Goal: Transaction & Acquisition: Purchase product/service

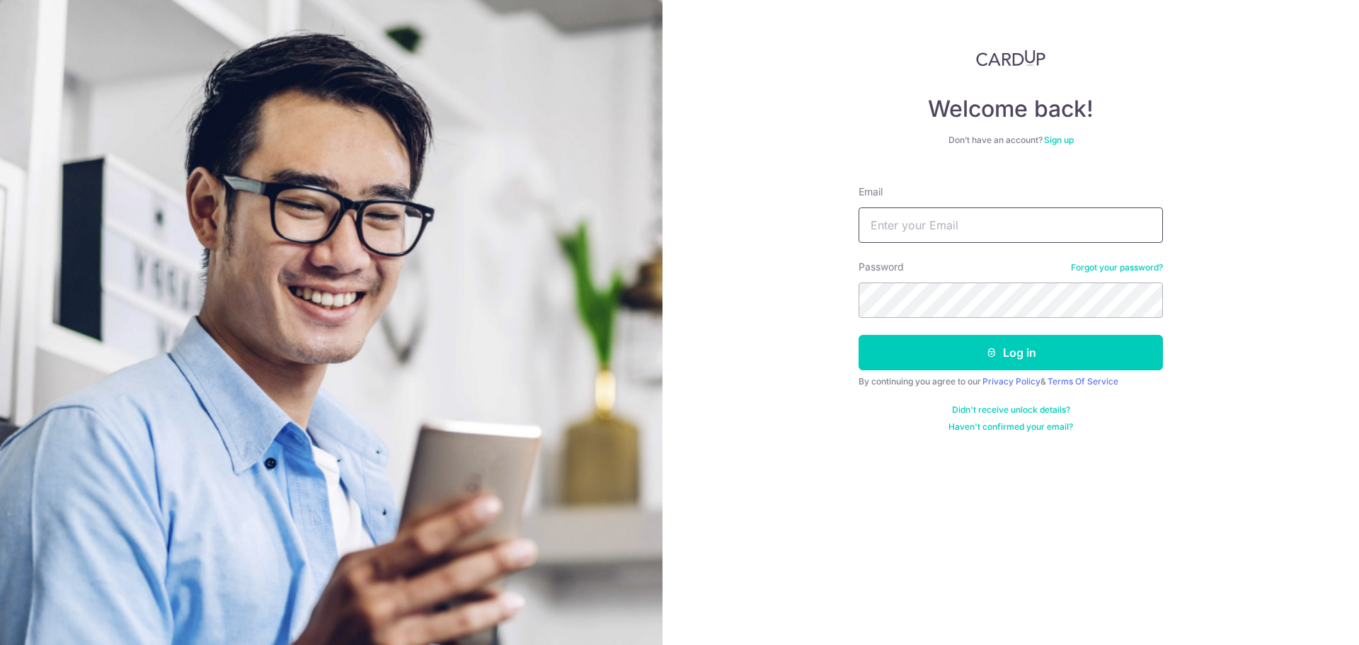
drag, startPoint x: 0, startPoint y: 0, endPoint x: 911, endPoint y: 229, distance: 939.0
click at [911, 229] on input "Email" at bounding box center [1010, 224] width 304 height 35
type input "[EMAIL_ADDRESS][DOMAIN_NAME]"
click at [858, 335] on button "Log in" at bounding box center [1010, 352] width 304 height 35
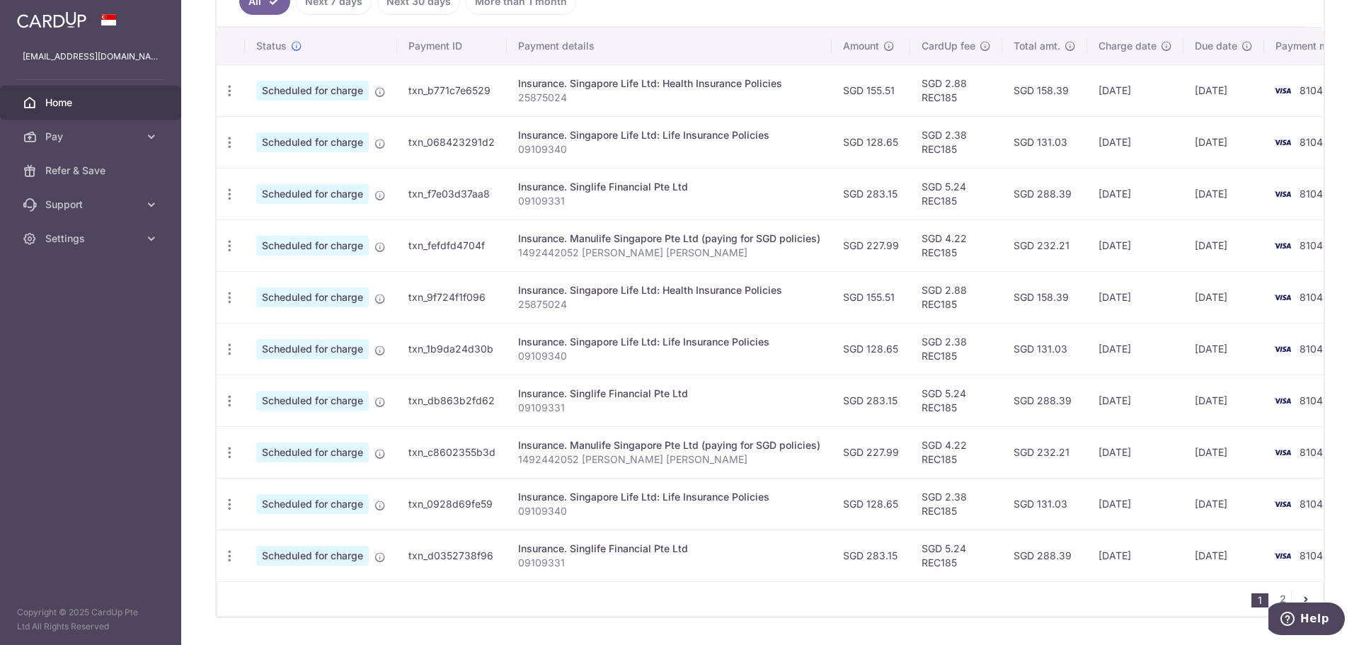
scroll to position [456, 0]
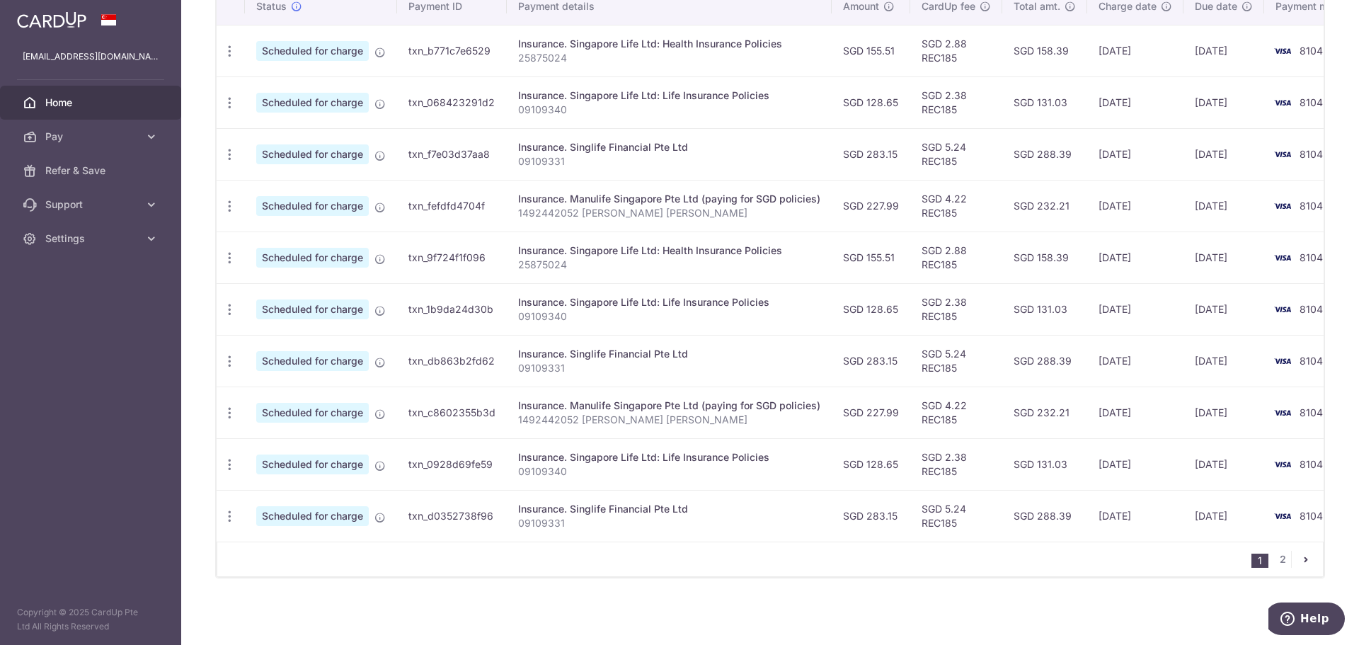
drag, startPoint x: 977, startPoint y: 366, endPoint x: 978, endPoint y: 350, distance: 15.6
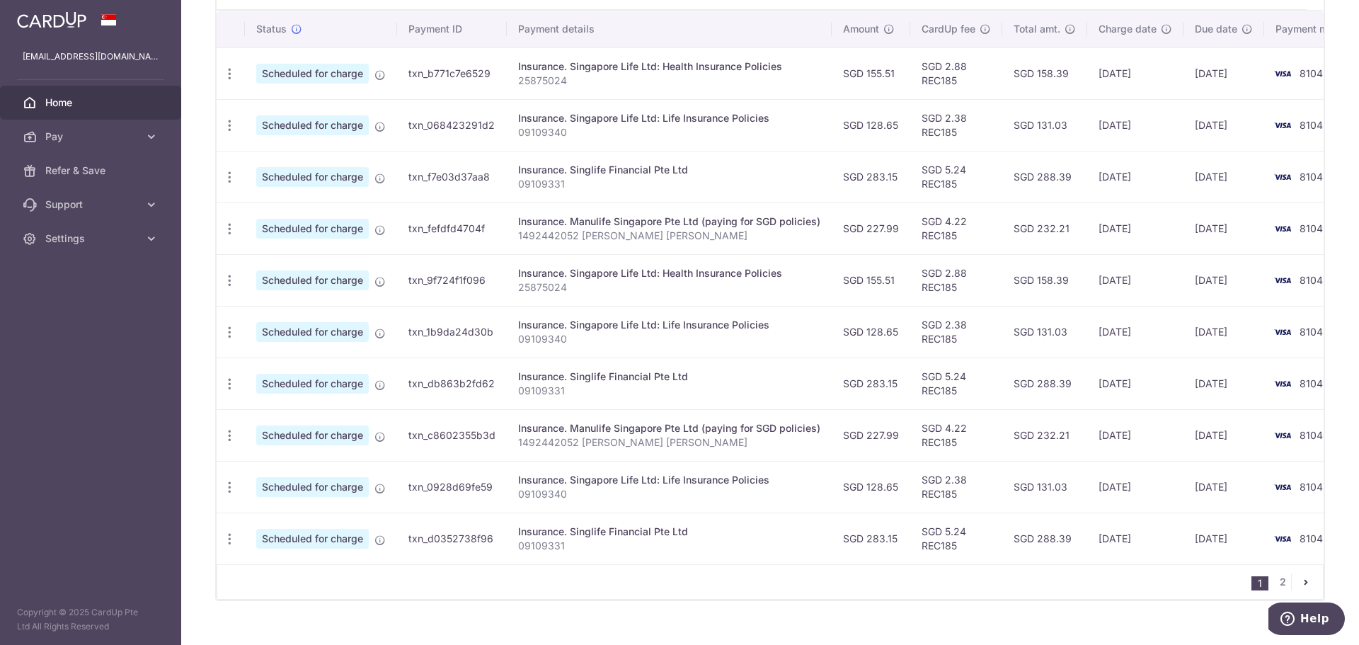
drag, startPoint x: 979, startPoint y: 335, endPoint x: 982, endPoint y: 316, distance: 19.9
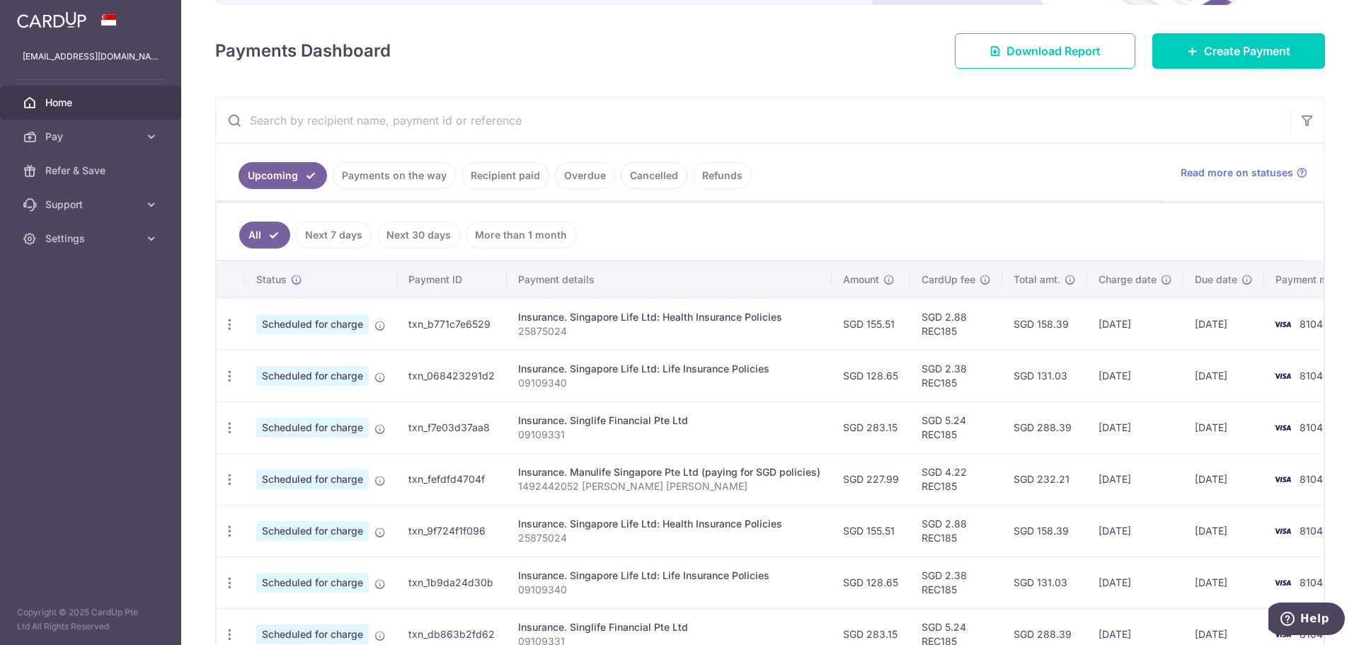
scroll to position [0, 0]
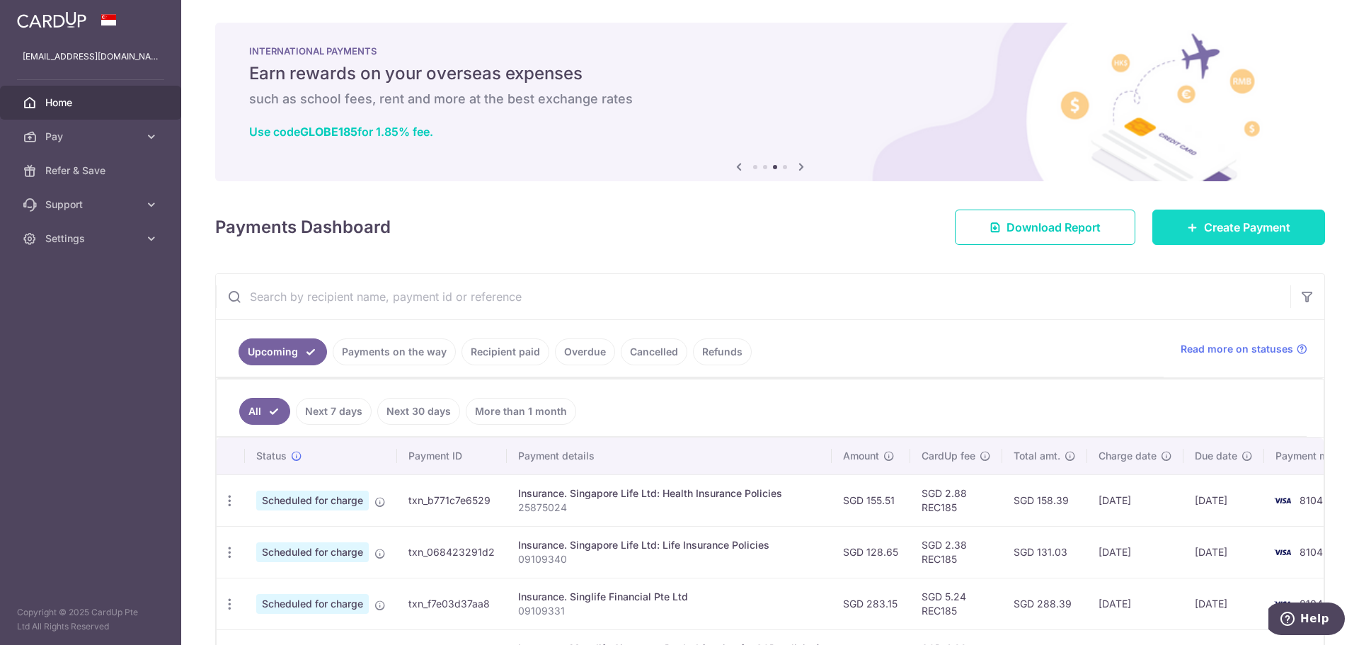
click at [1267, 228] on span "Create Payment" at bounding box center [1247, 227] width 86 height 17
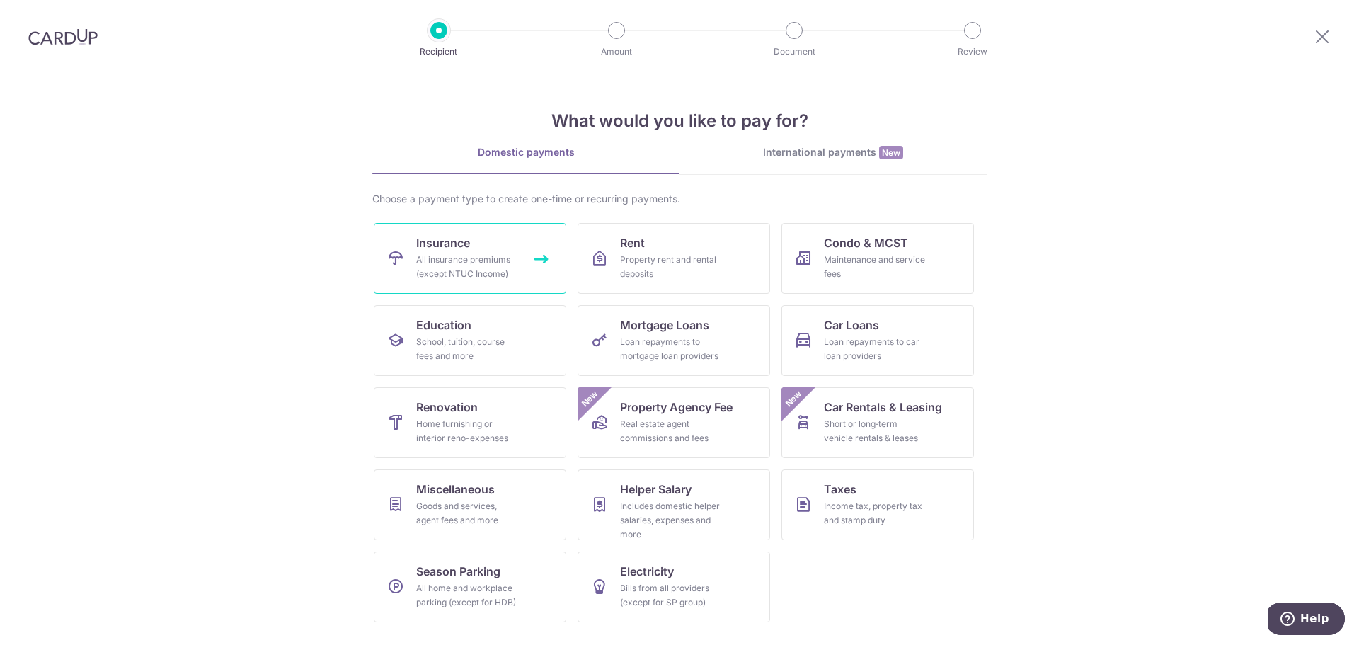
click at [479, 246] on link "Insurance All insurance premiums (except NTUC Income)" at bounding box center [470, 258] width 192 height 71
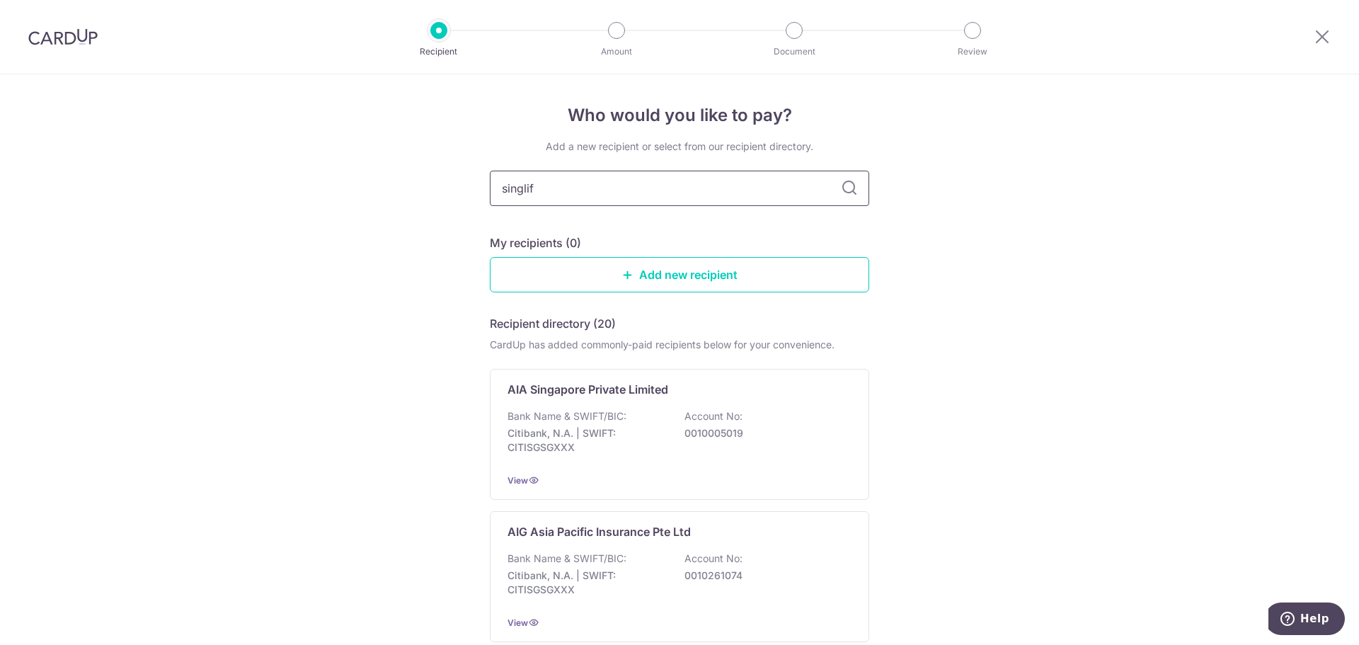
type input "singlife"
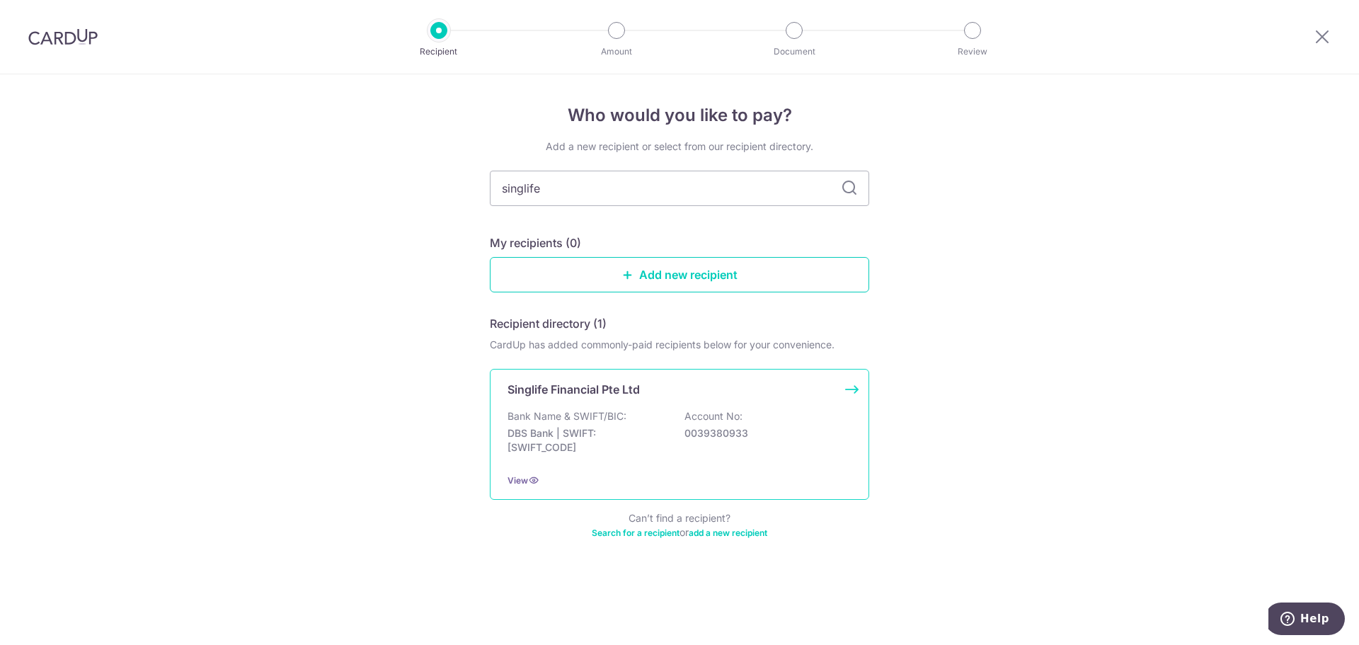
click at [797, 416] on div "Bank Name & SWIFT/BIC: DBS Bank | SWIFT: DBSSSGSGXXX Account No: 0039380933" at bounding box center [679, 435] width 344 height 52
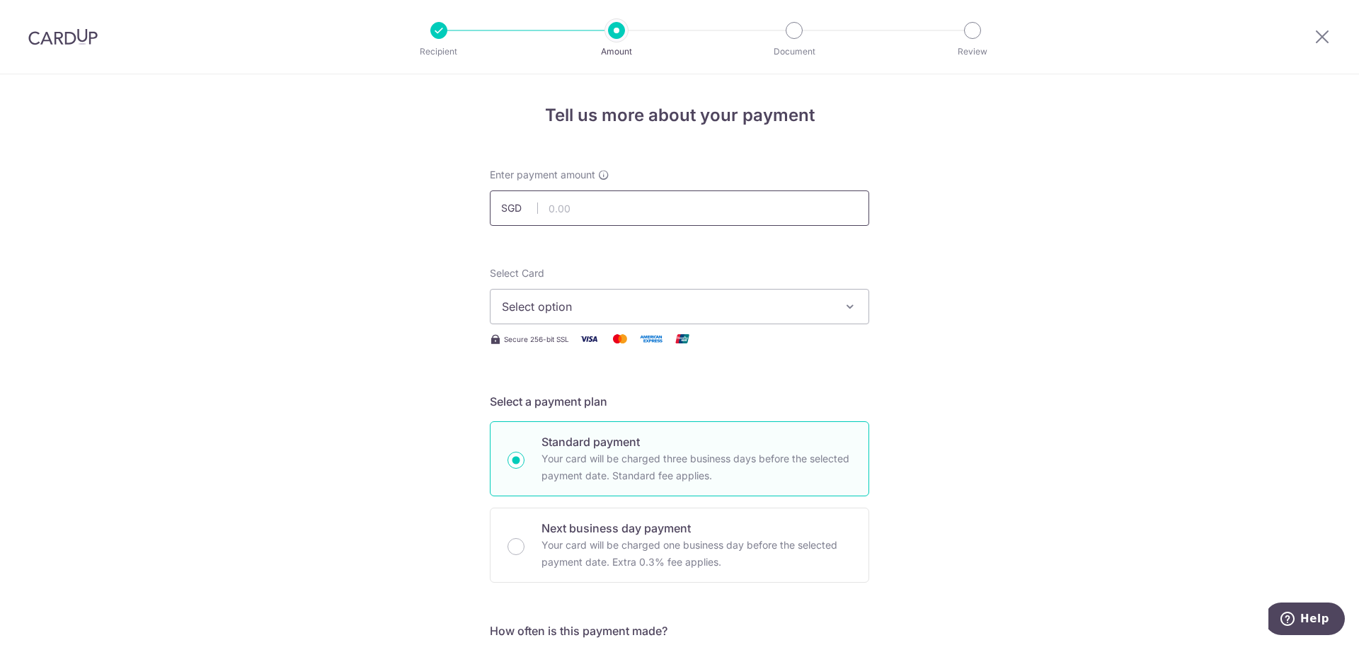
click at [611, 212] on input "text" at bounding box center [679, 207] width 379 height 35
type input "1,751.80"
click at [749, 315] on button "Select option" at bounding box center [679, 306] width 379 height 35
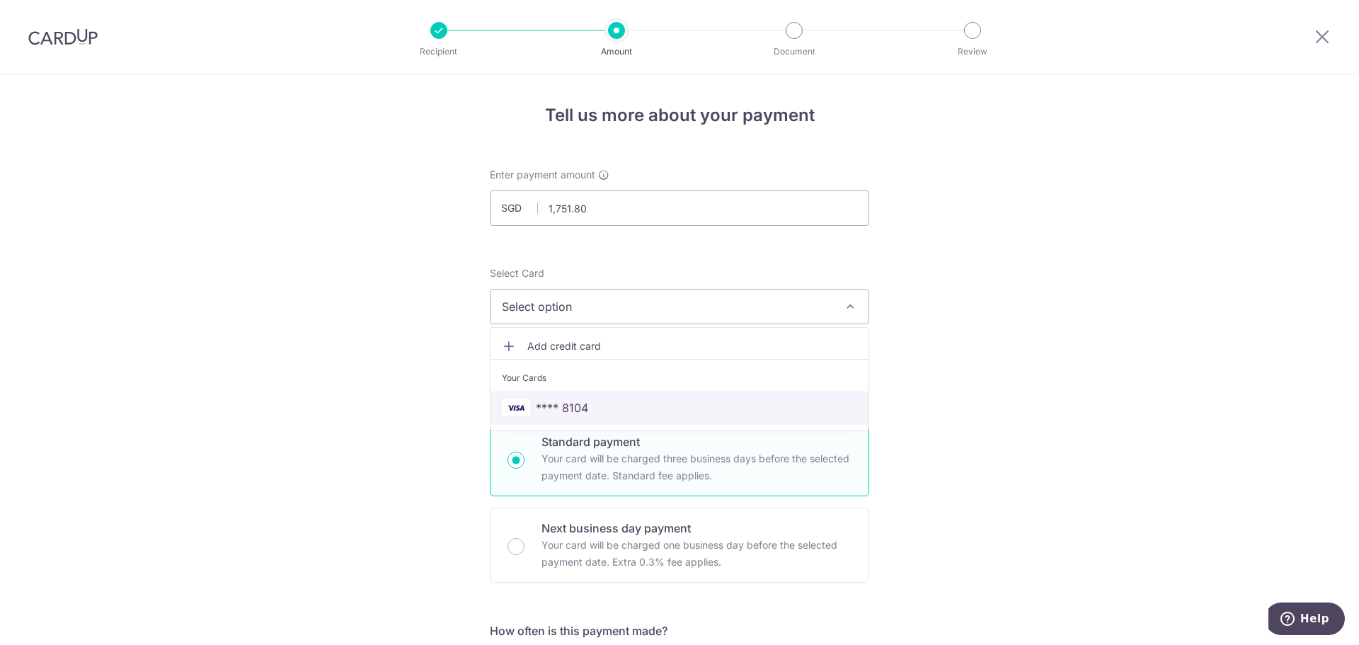
click at [597, 403] on span "**** 8104" at bounding box center [679, 407] width 355 height 17
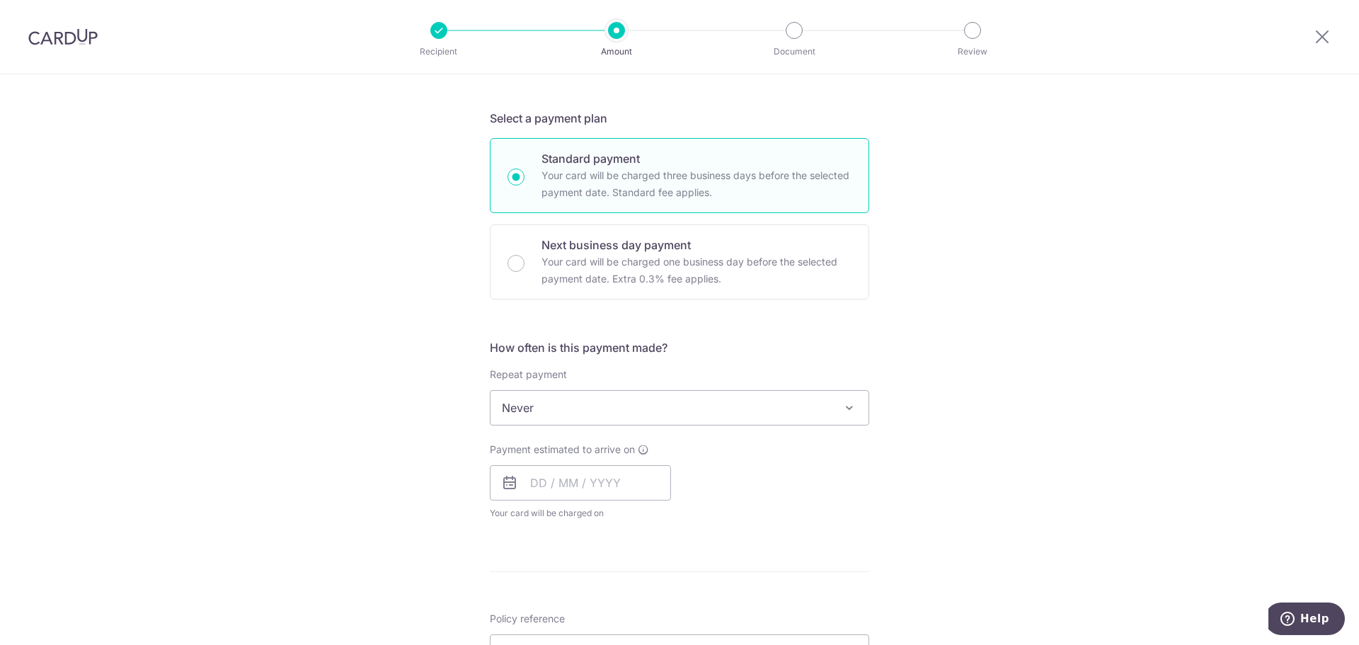
scroll to position [323, 0]
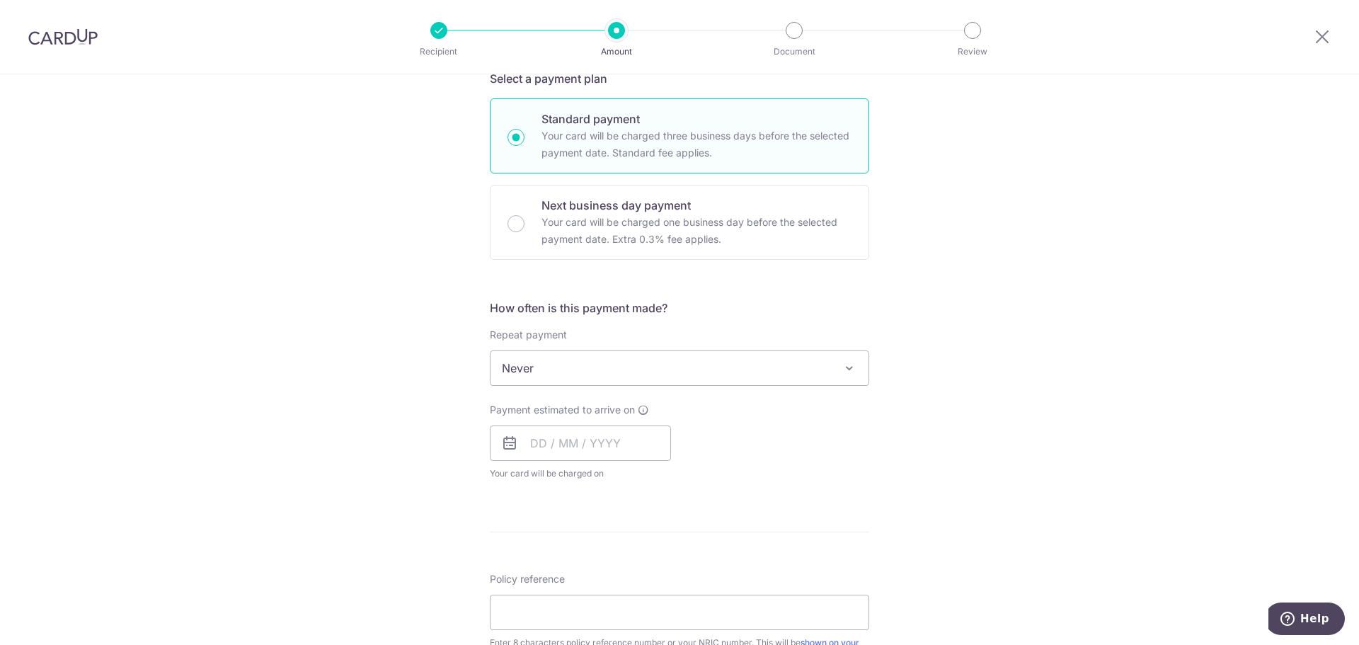
click at [575, 373] on span "Never" at bounding box center [679, 368] width 378 height 34
click at [577, 370] on span "Never" at bounding box center [679, 368] width 378 height 34
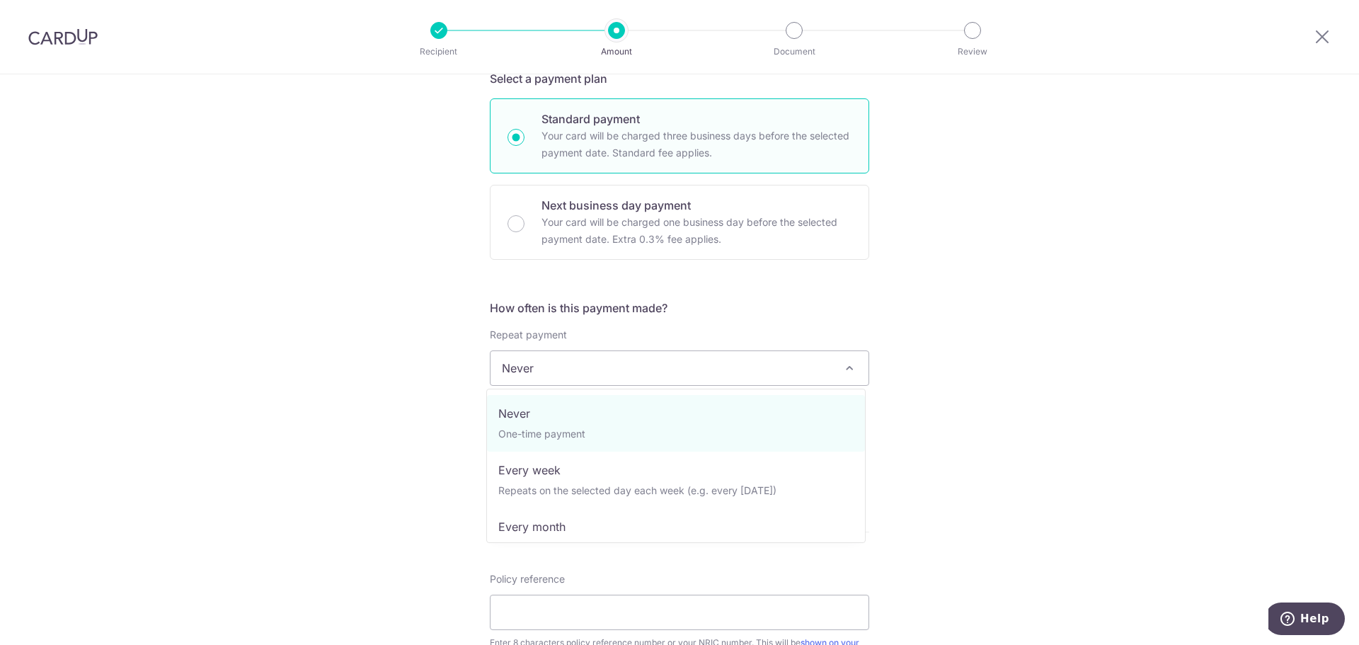
click at [577, 370] on span "Never" at bounding box center [679, 368] width 378 height 34
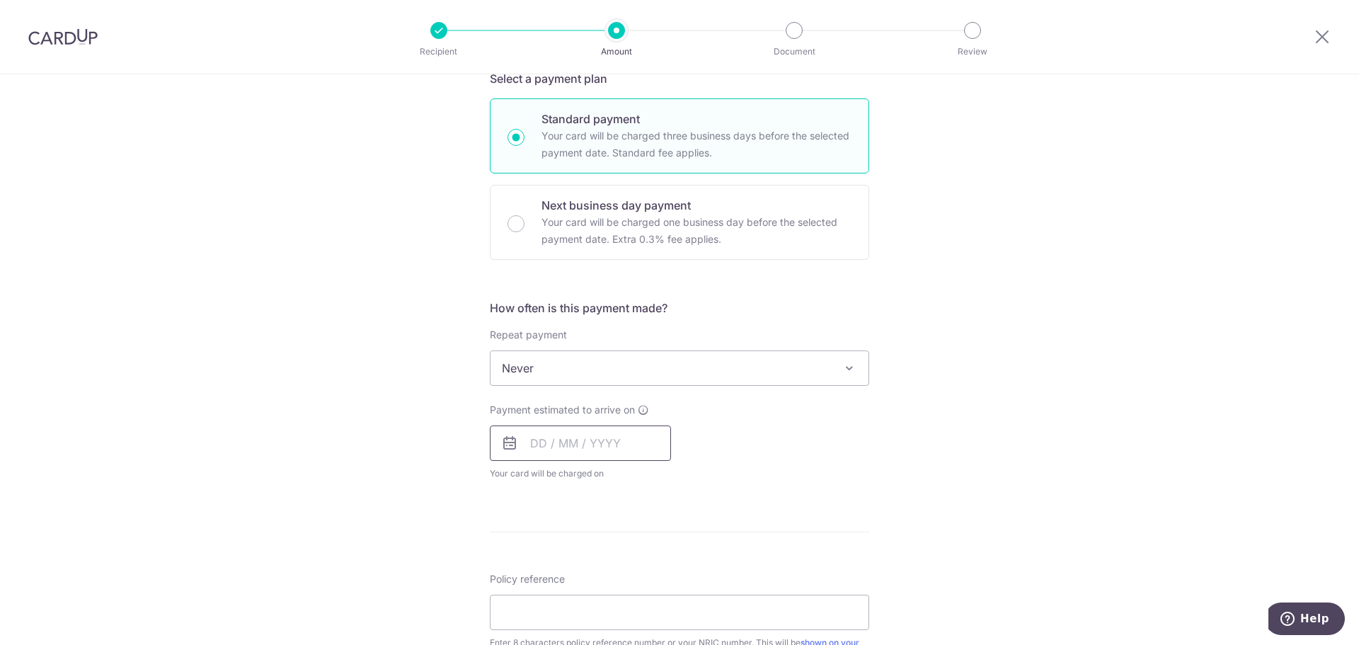
click at [571, 429] on input "text" at bounding box center [580, 442] width 181 height 35
click at [577, 488] on div "Prev Next Oct Nov Dec 2025 2026 2027 2028 2029 2030 2031 2032 2033 2034 2035" at bounding box center [602, 481] width 225 height 34
click at [574, 481] on select "Oct Nov Dec" at bounding box center [570, 481] width 38 height 11
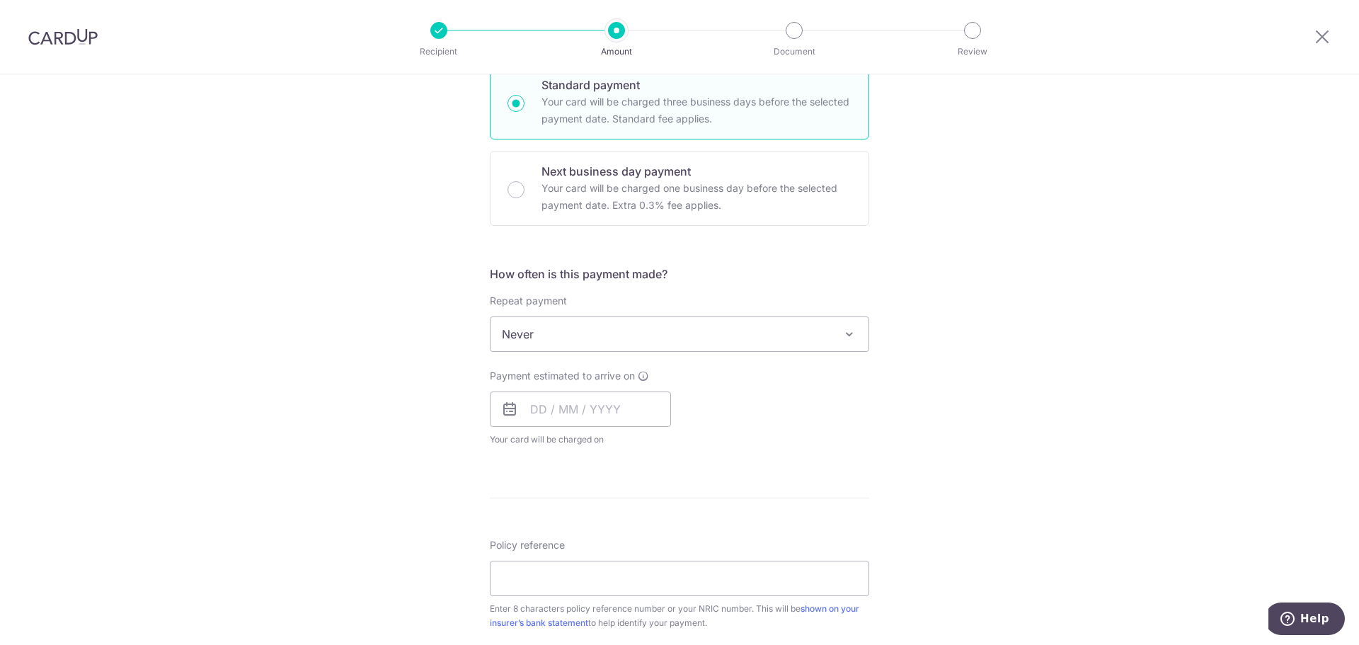
scroll to position [371, 0]
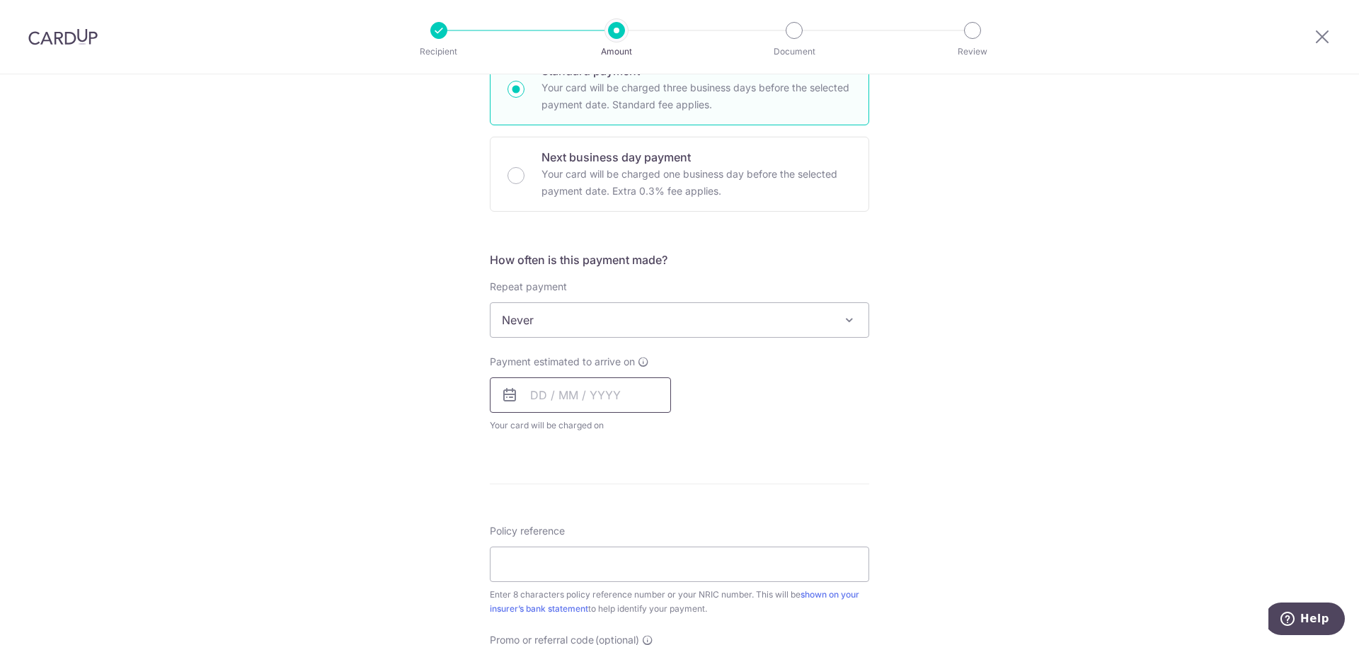
click at [618, 396] on input "text" at bounding box center [580, 394] width 181 height 35
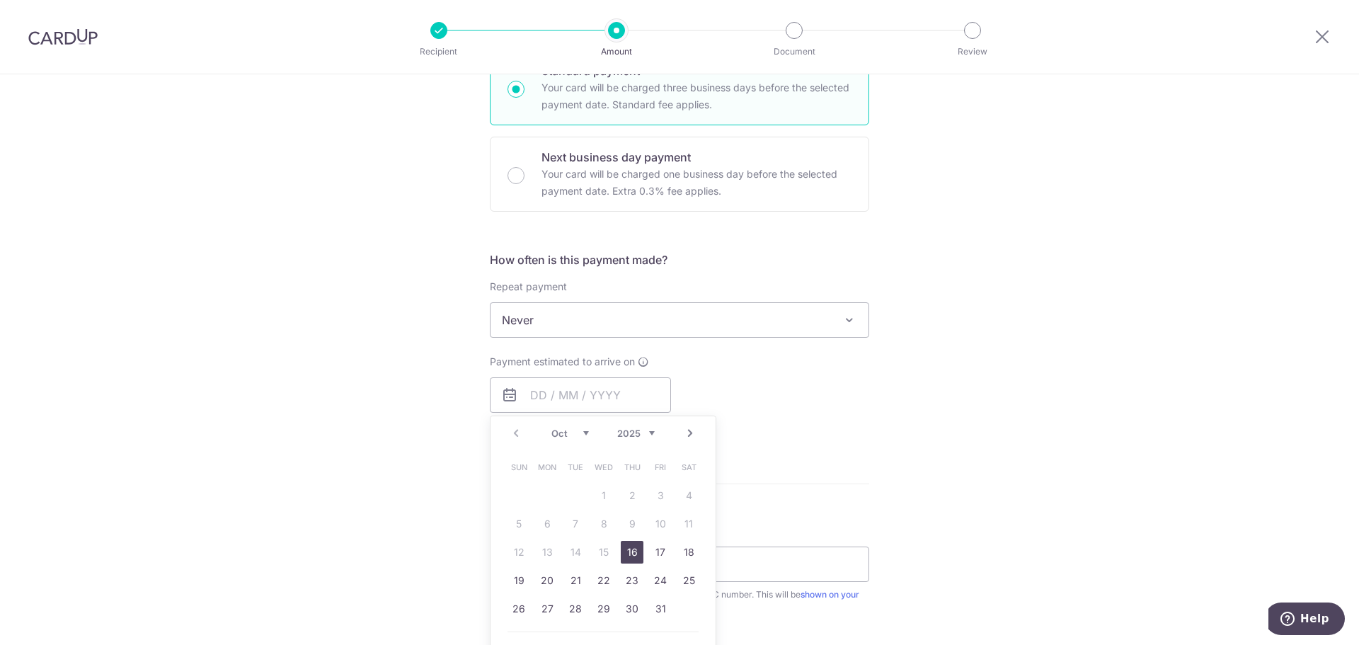
click at [555, 426] on div "Prev Next Oct Nov Dec 2025 2026 2027 2028 2029 2030 2031 2032 2033 2034 2035" at bounding box center [602, 433] width 225 height 34
click at [565, 437] on select "Oct Nov Dec" at bounding box center [570, 432] width 38 height 11
click at [548, 587] on link "22" at bounding box center [547, 580] width 23 height 23
type input "22/12/2025"
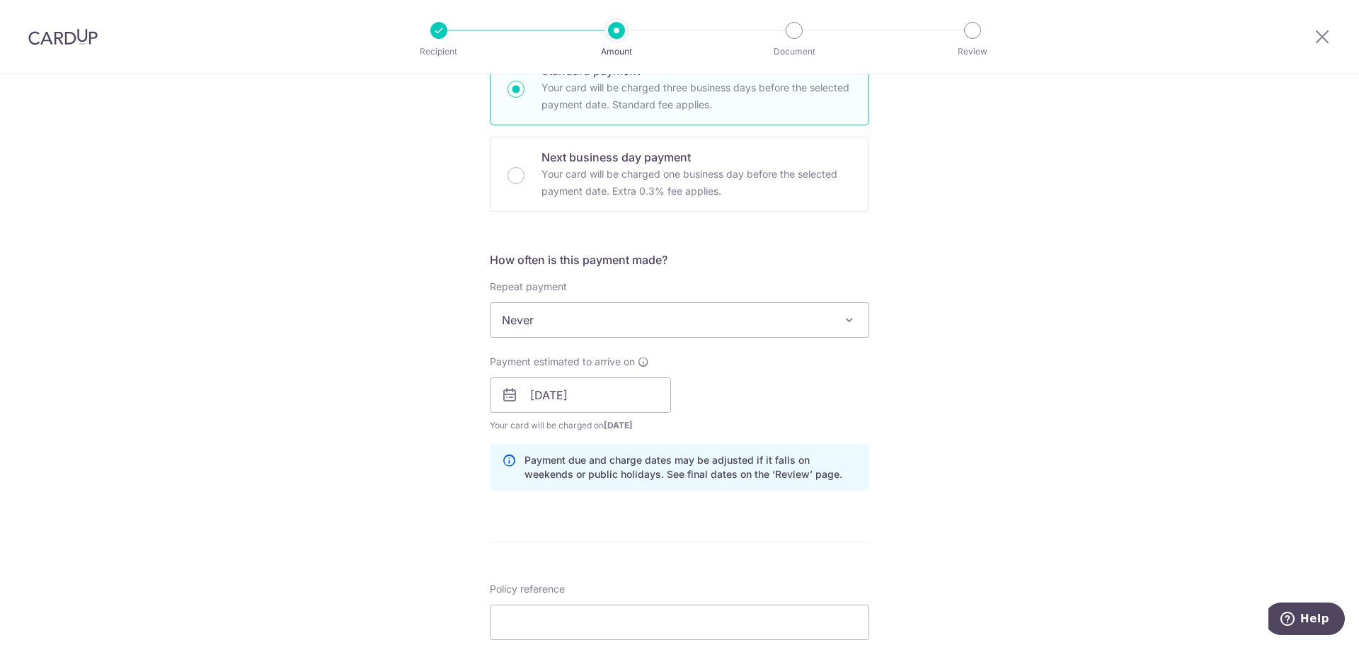
click at [955, 397] on div "Tell us more about your payment Enter payment amount SGD 1,751.80 1751.80 Selec…" at bounding box center [679, 372] width 1359 height 1338
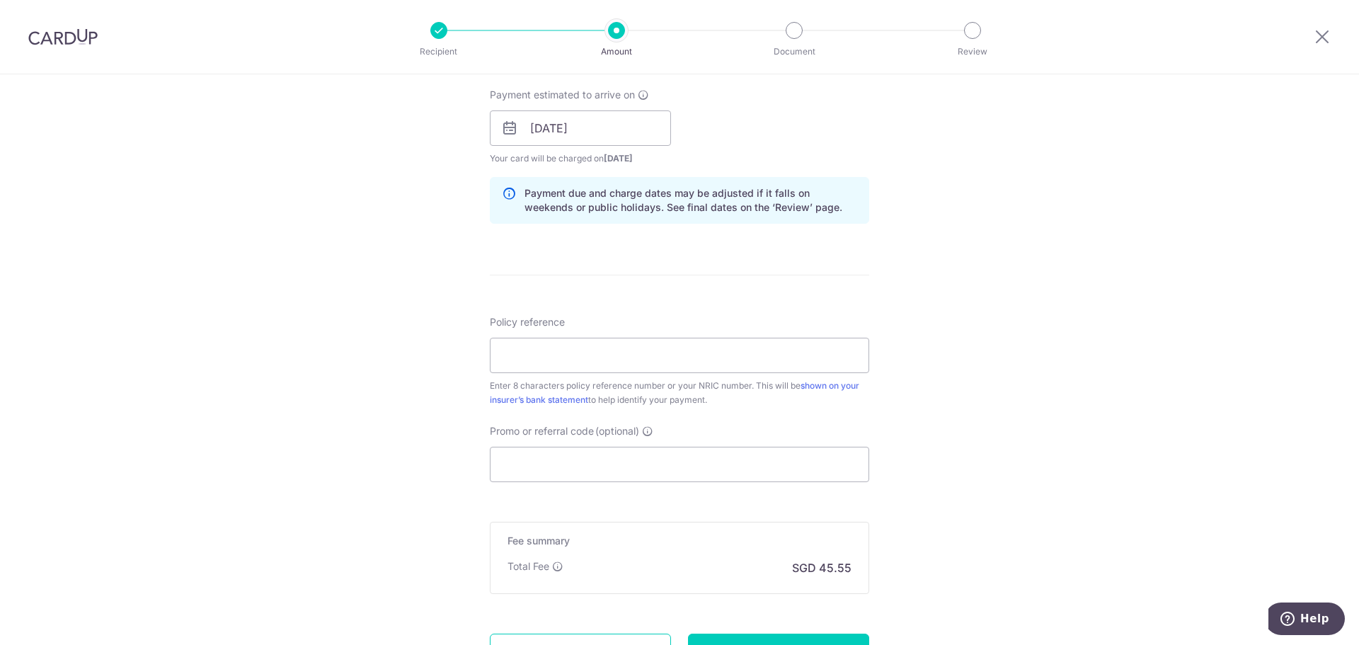
scroll to position [644, 0]
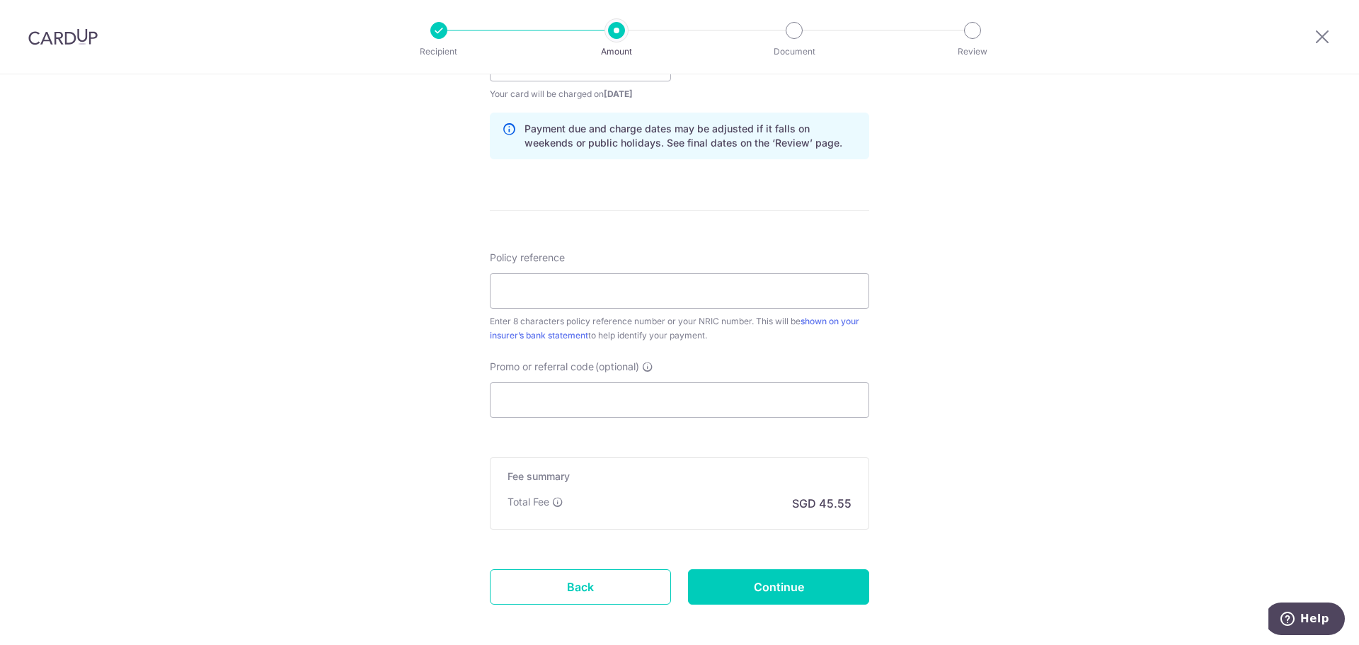
drag, startPoint x: 401, startPoint y: 384, endPoint x: 398, endPoint y: 413, distance: 29.2
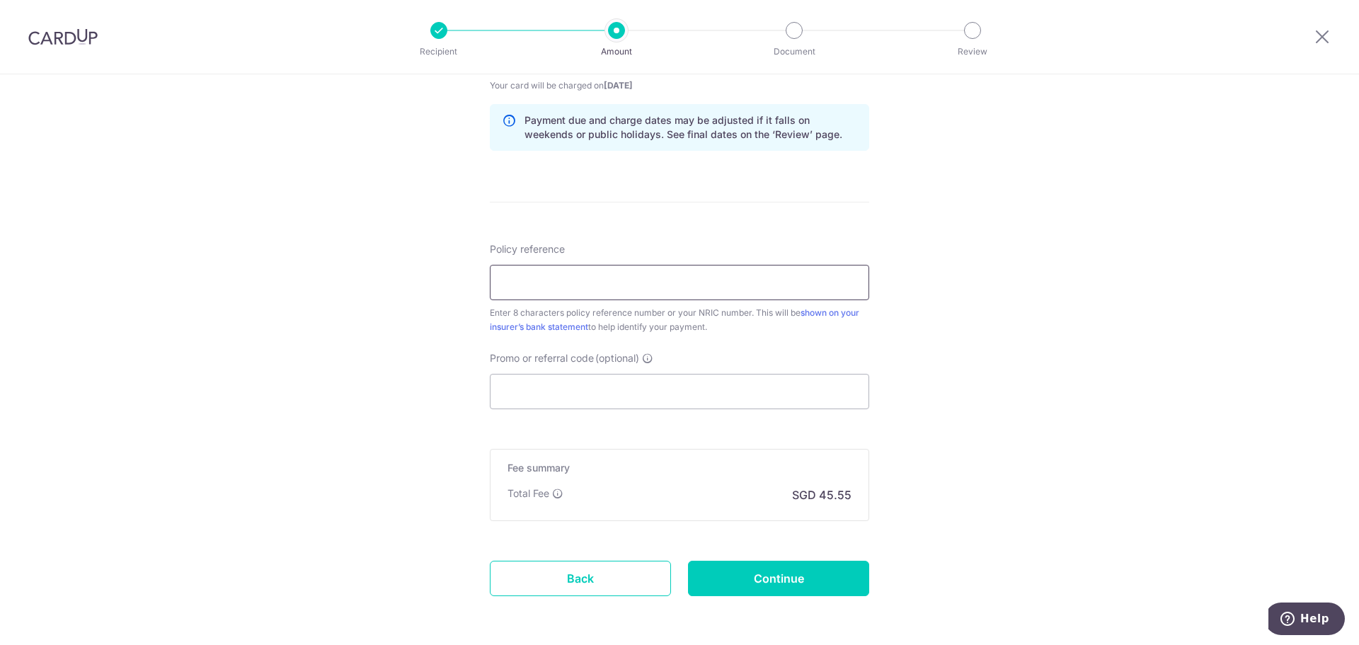
click at [650, 286] on input "Policy reference" at bounding box center [679, 282] width 379 height 35
paste input "06570079"
type input "06570079"
click at [979, 362] on div "Tell us more about your payment Enter payment amount SGD 1,751.80 1751.80 Selec…" at bounding box center [679, 33] width 1359 height 1338
click at [696, 392] on input "Promo or referral code (optional)" at bounding box center [679, 391] width 379 height 35
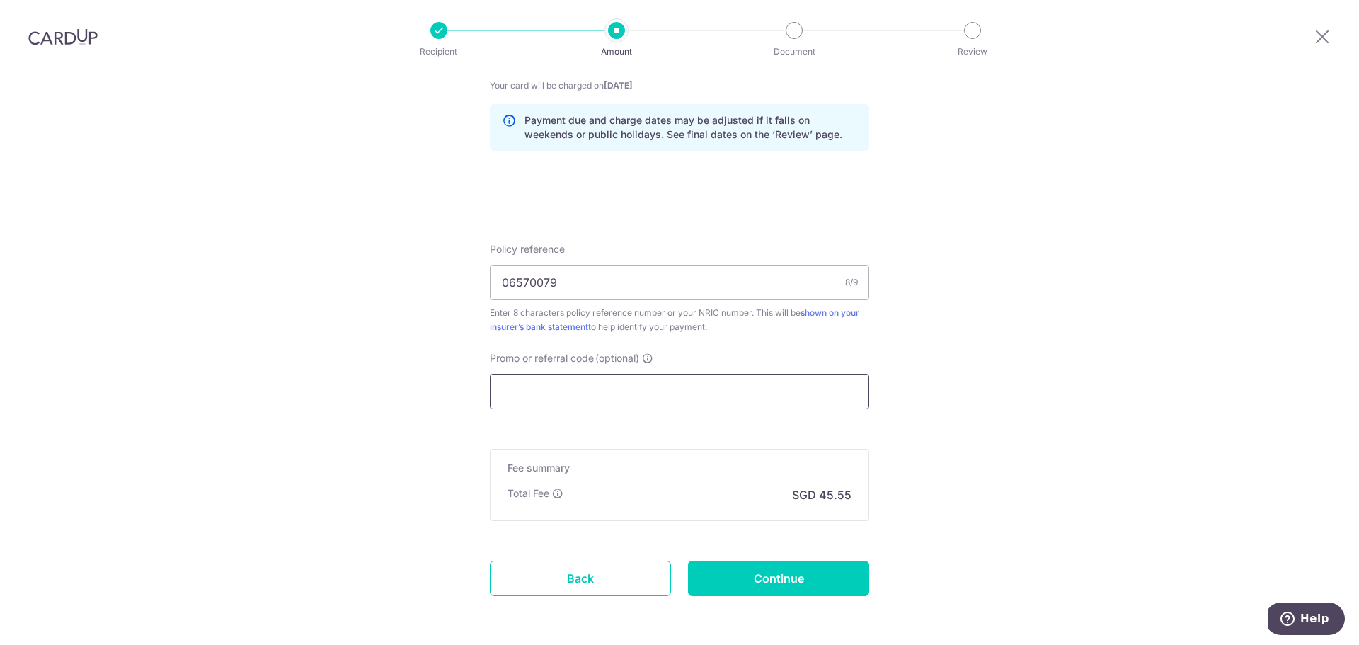
click at [696, 392] on input "Promo or referral code (optional)" at bounding box center [679, 391] width 379 height 35
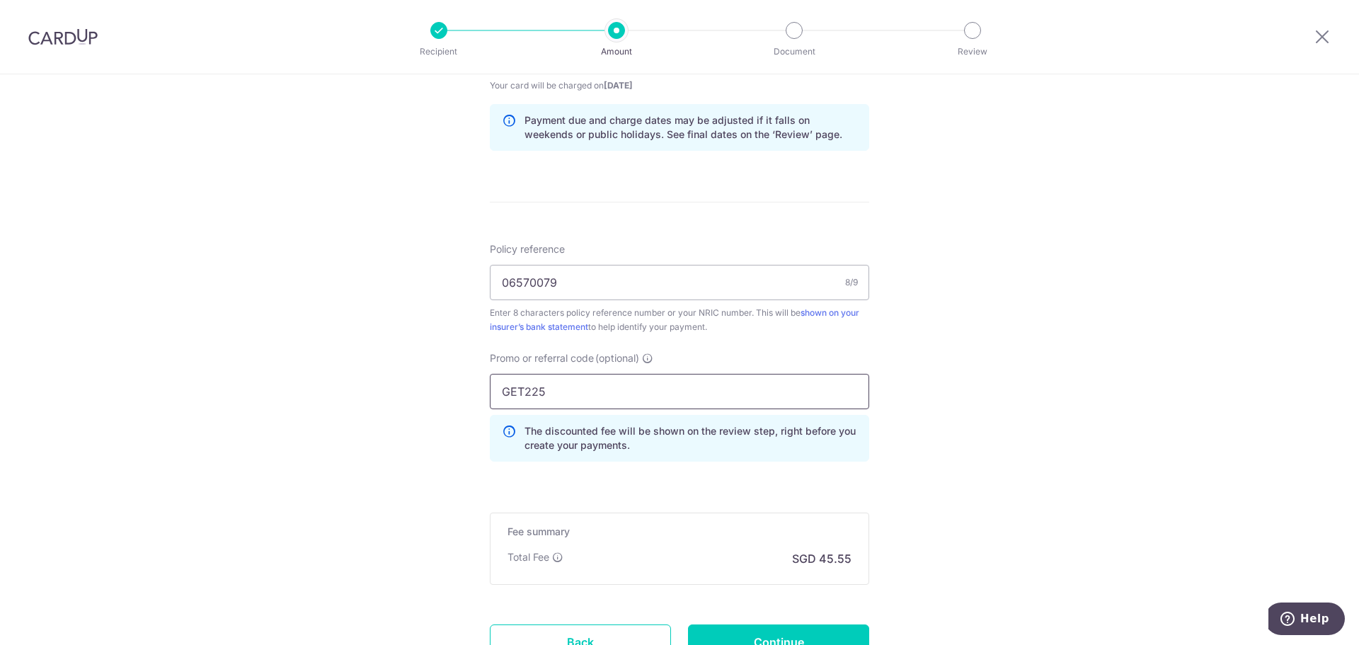
type input "GET225"
click at [965, 424] on div "Tell us more about your payment Enter payment amount SGD 1,751.80 1751.80 Selec…" at bounding box center [679, 65] width 1359 height 1402
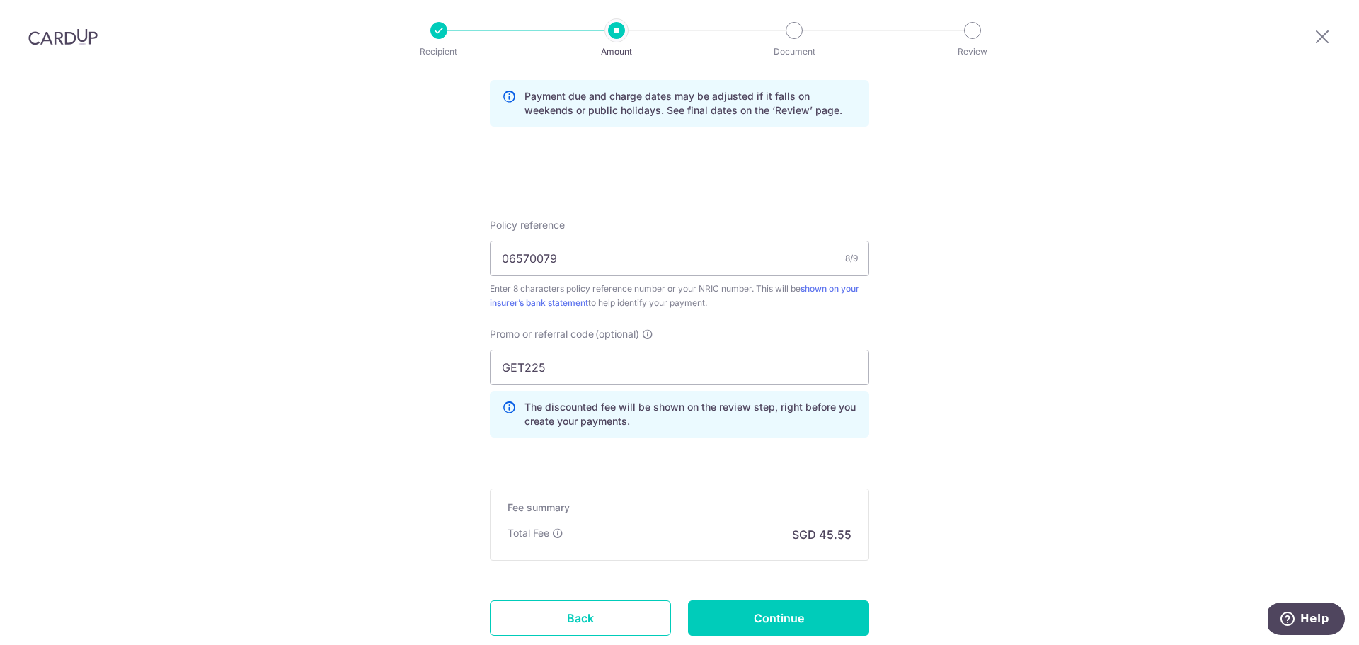
scroll to position [782, 0]
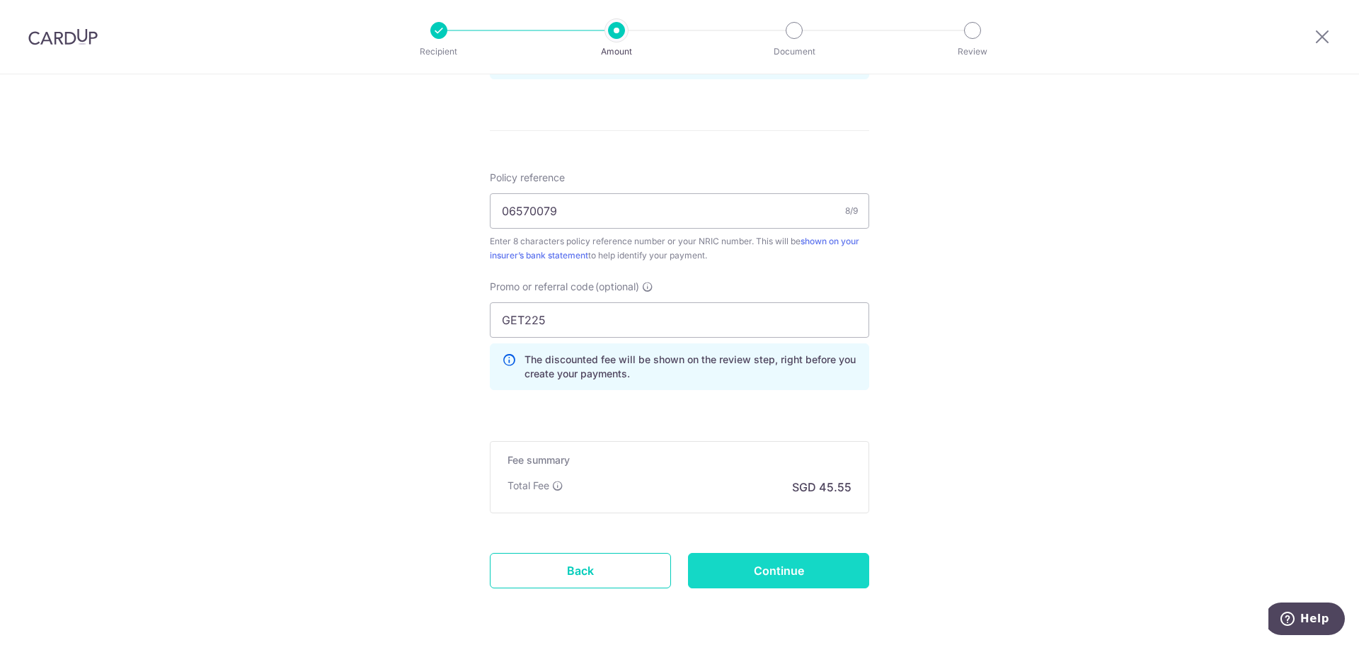
click at [764, 568] on input "Continue" at bounding box center [778, 570] width 181 height 35
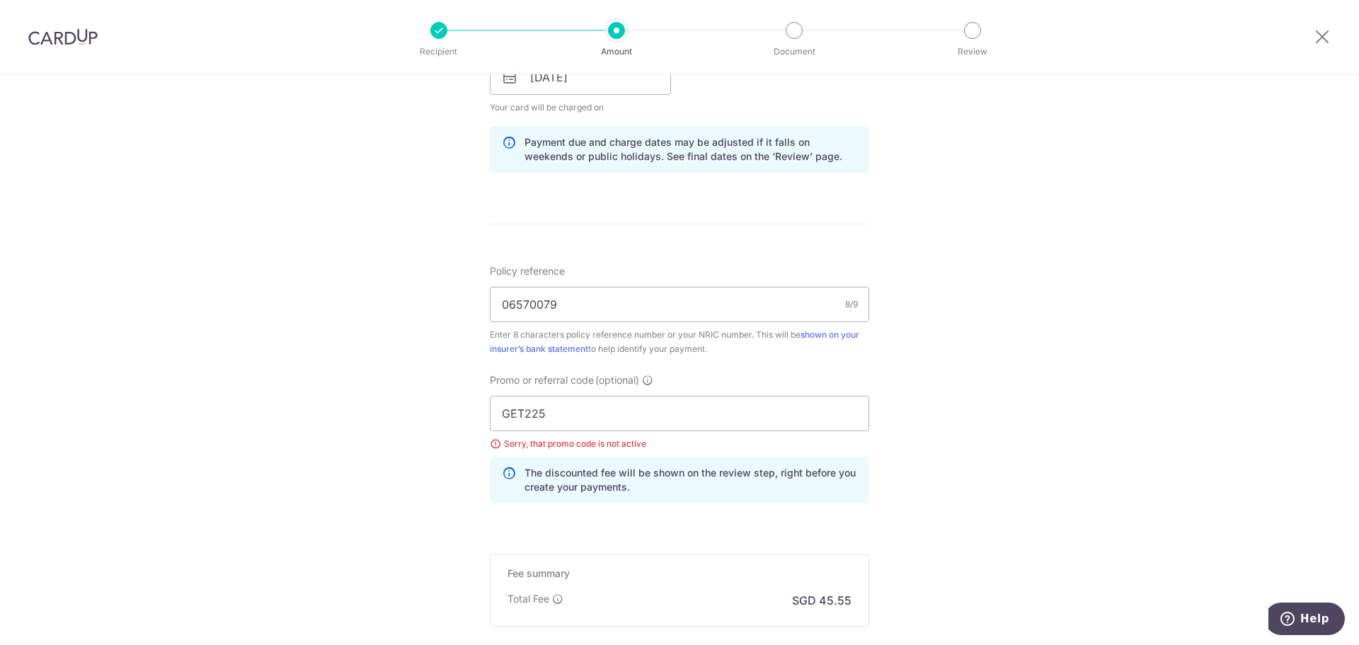
scroll to position [708, 0]
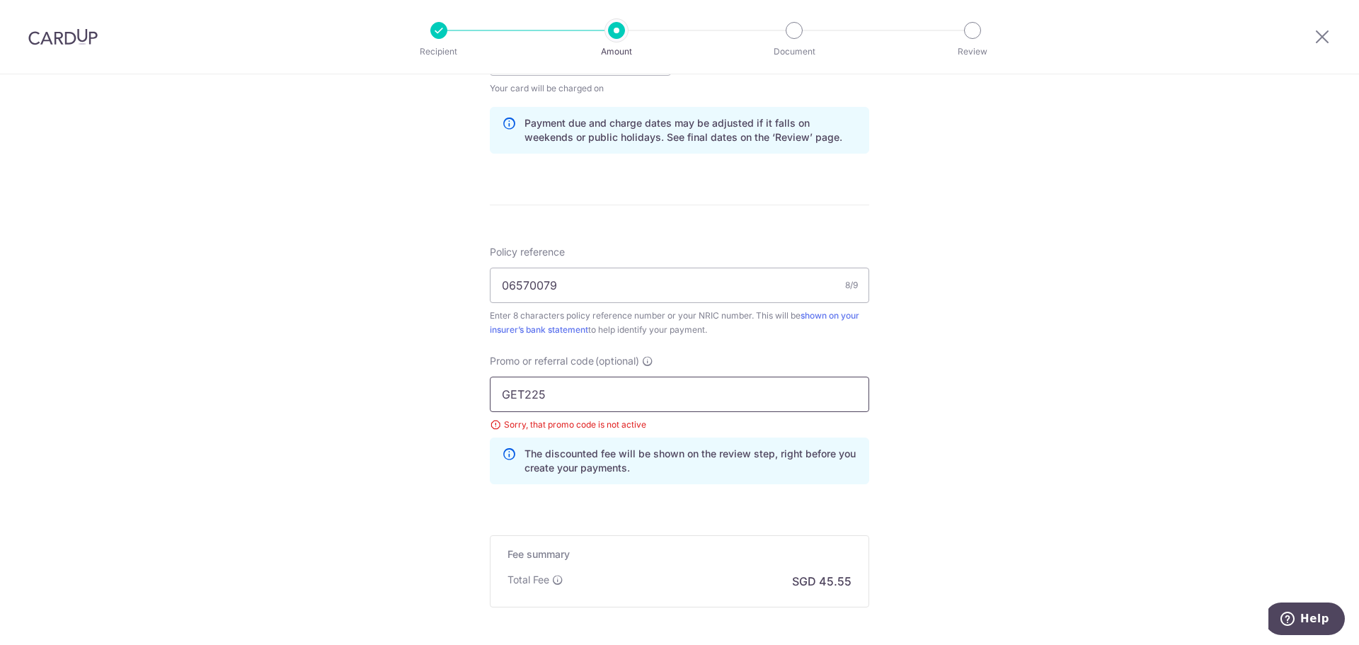
drag, startPoint x: 386, startPoint y: 364, endPoint x: 330, endPoint y: 364, distance: 55.9
click at [330, 364] on div "Tell us more about your payment Enter payment amount SGD 1,751.80 1751.80 Selec…" at bounding box center [679, 78] width 1359 height 1422
type input "OFF225"
click at [972, 483] on div "Tell us more about your payment Enter payment amount SGD 1,751.80 1751.80 Selec…" at bounding box center [679, 78] width 1359 height 1422
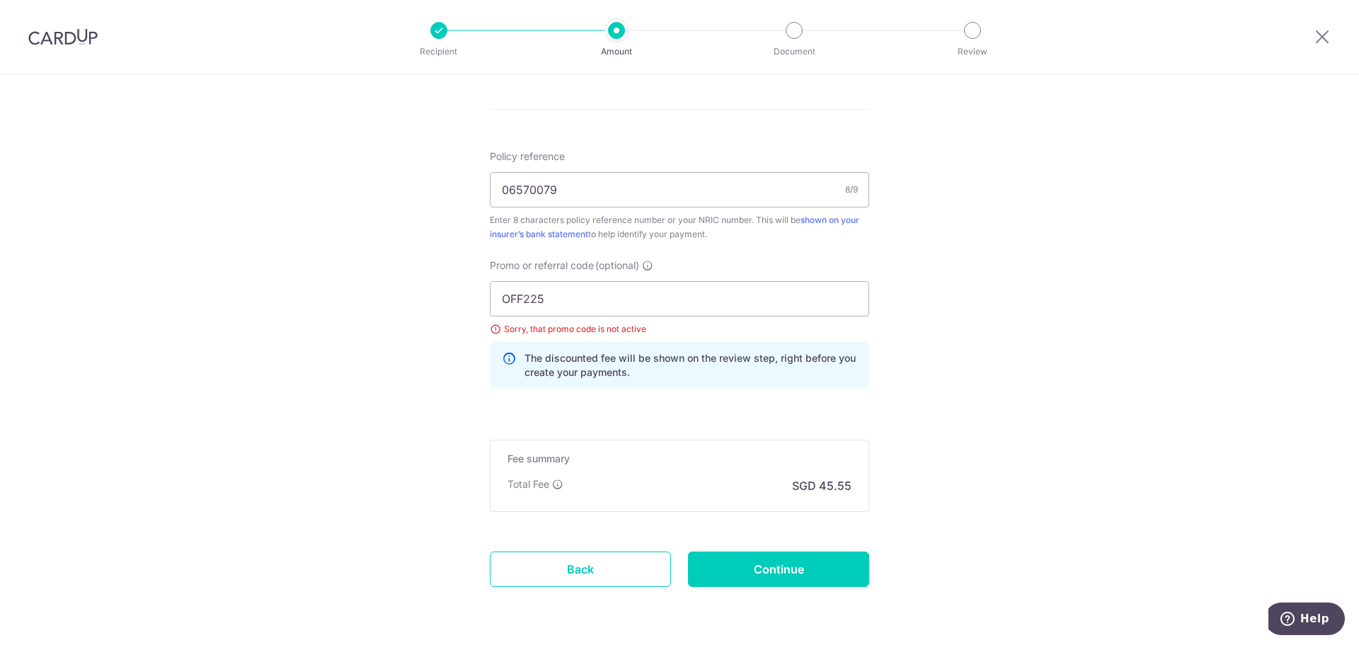
scroll to position [851, 0]
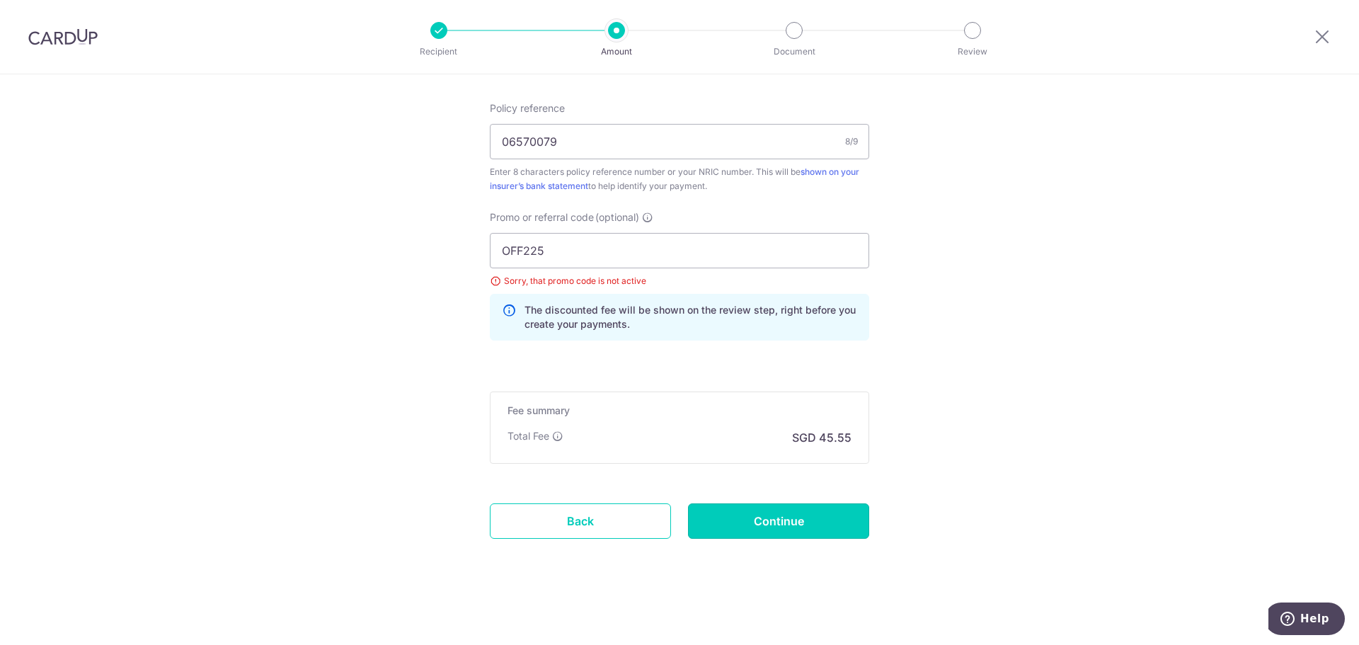
drag, startPoint x: 835, startPoint y: 518, endPoint x: 919, endPoint y: 529, distance: 84.2
click at [835, 519] on input "Continue" at bounding box center [778, 520] width 181 height 35
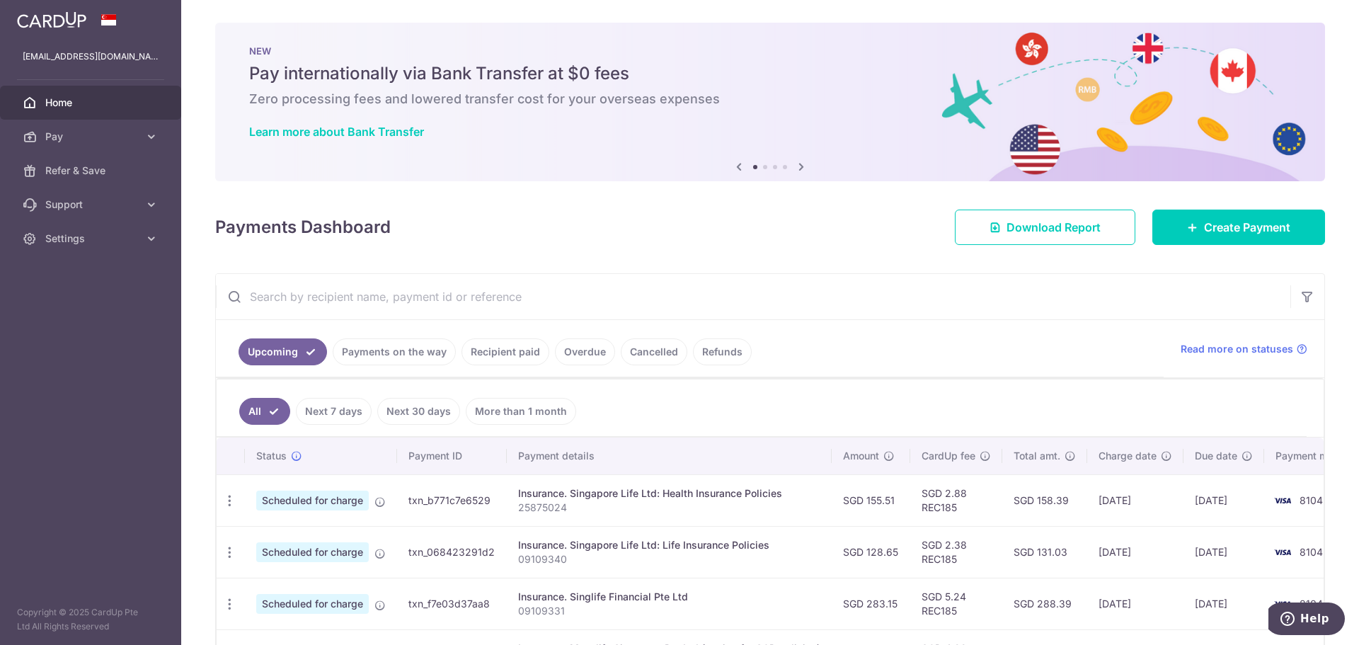
click at [793, 161] on icon at bounding box center [801, 167] width 17 height 18
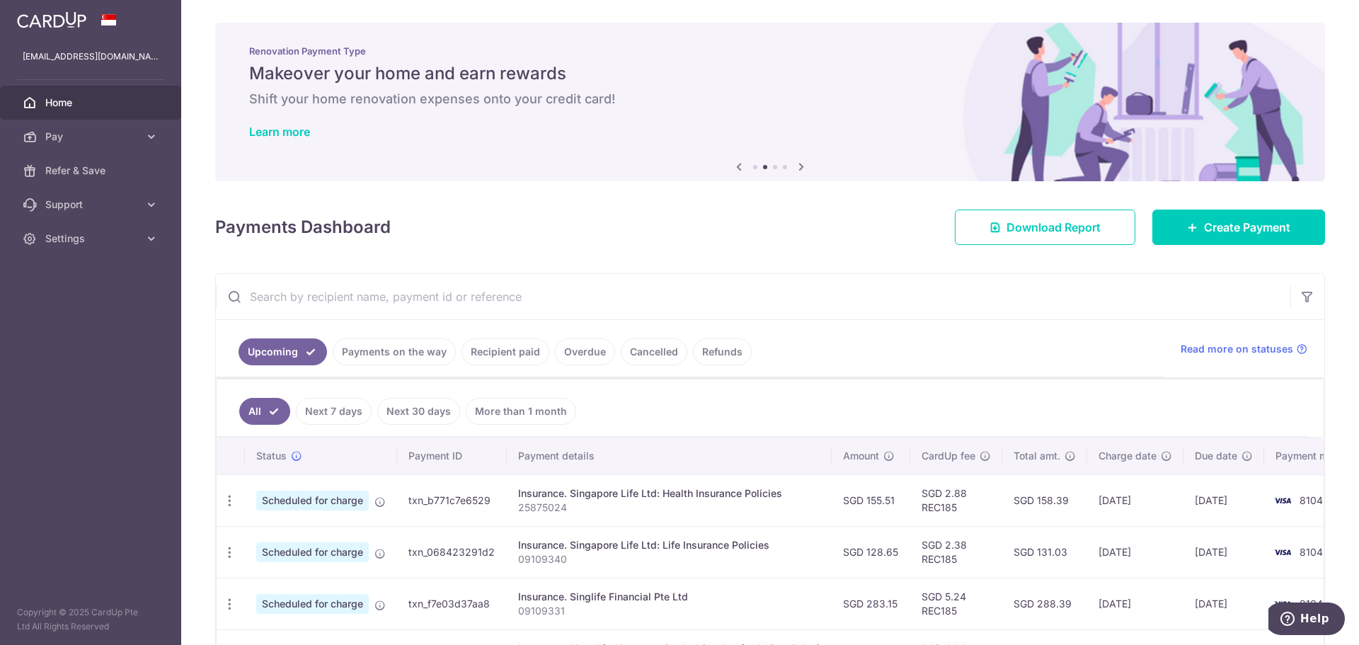
click at [793, 161] on icon at bounding box center [801, 167] width 17 height 18
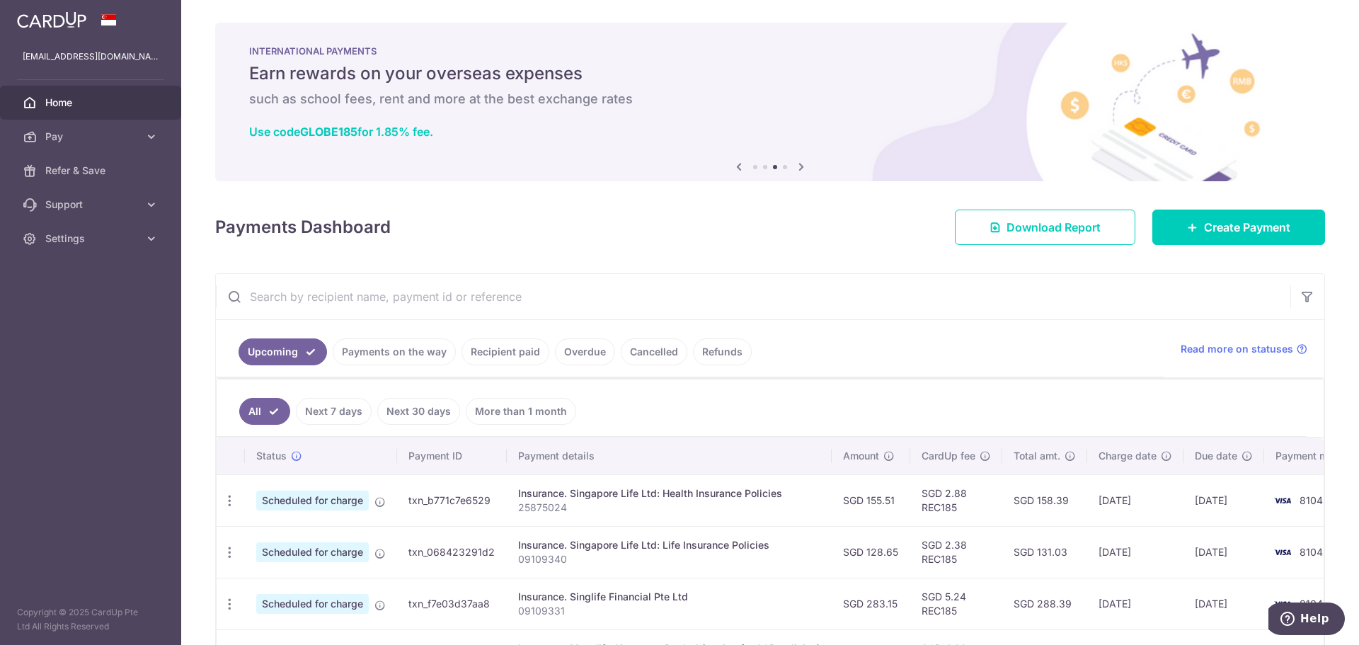
click at [793, 161] on icon at bounding box center [801, 167] width 17 height 18
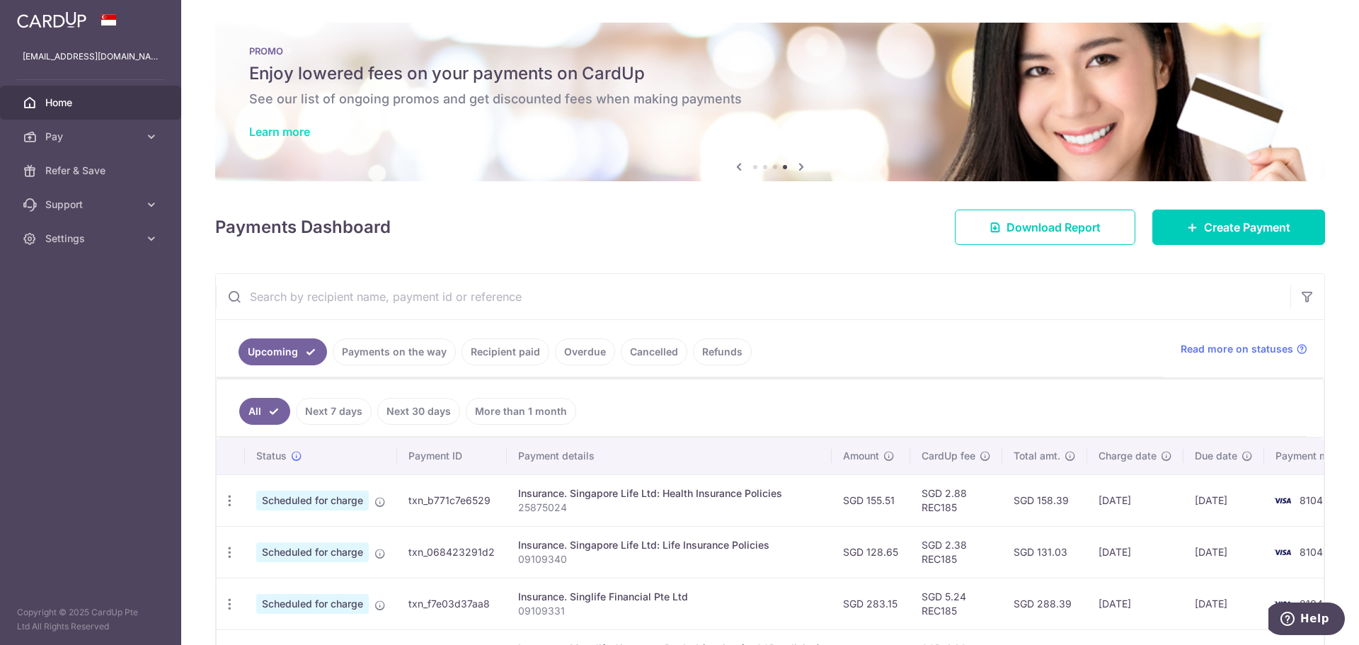
click at [278, 126] on link "Learn more" at bounding box center [279, 132] width 61 height 14
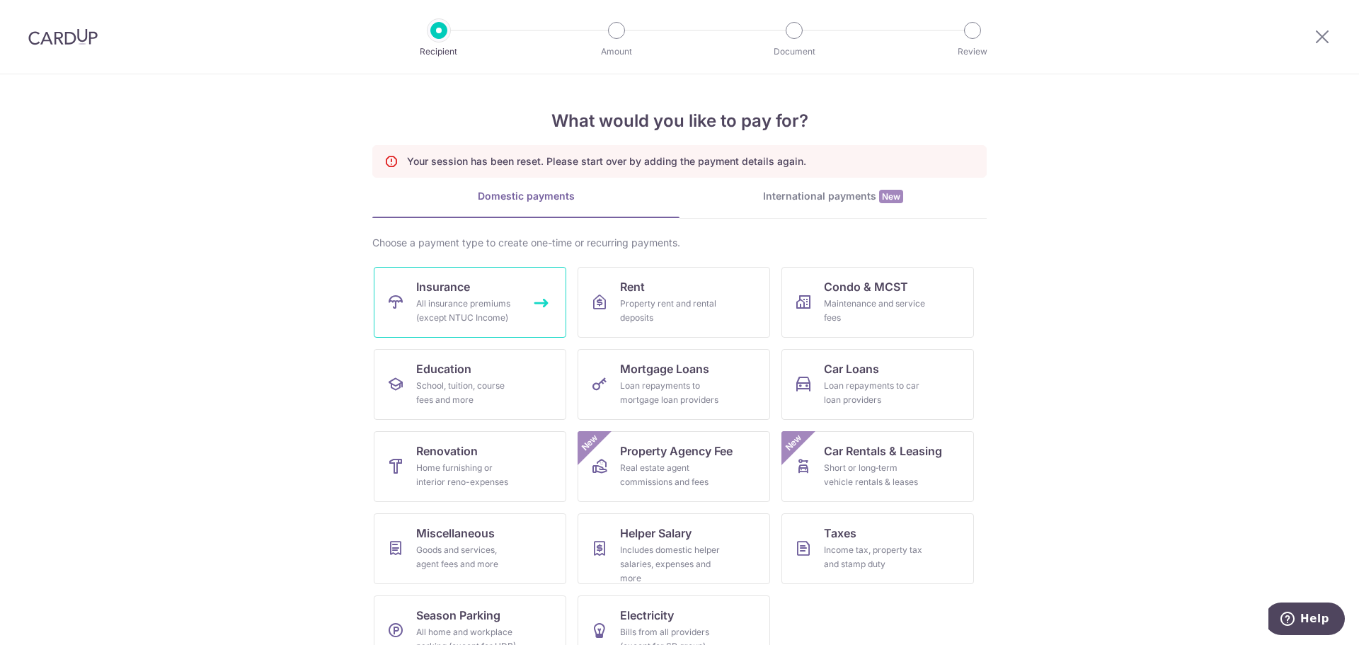
click at [519, 293] on link "Insurance All insurance premiums (except NTUC Income)" at bounding box center [470, 302] width 192 height 71
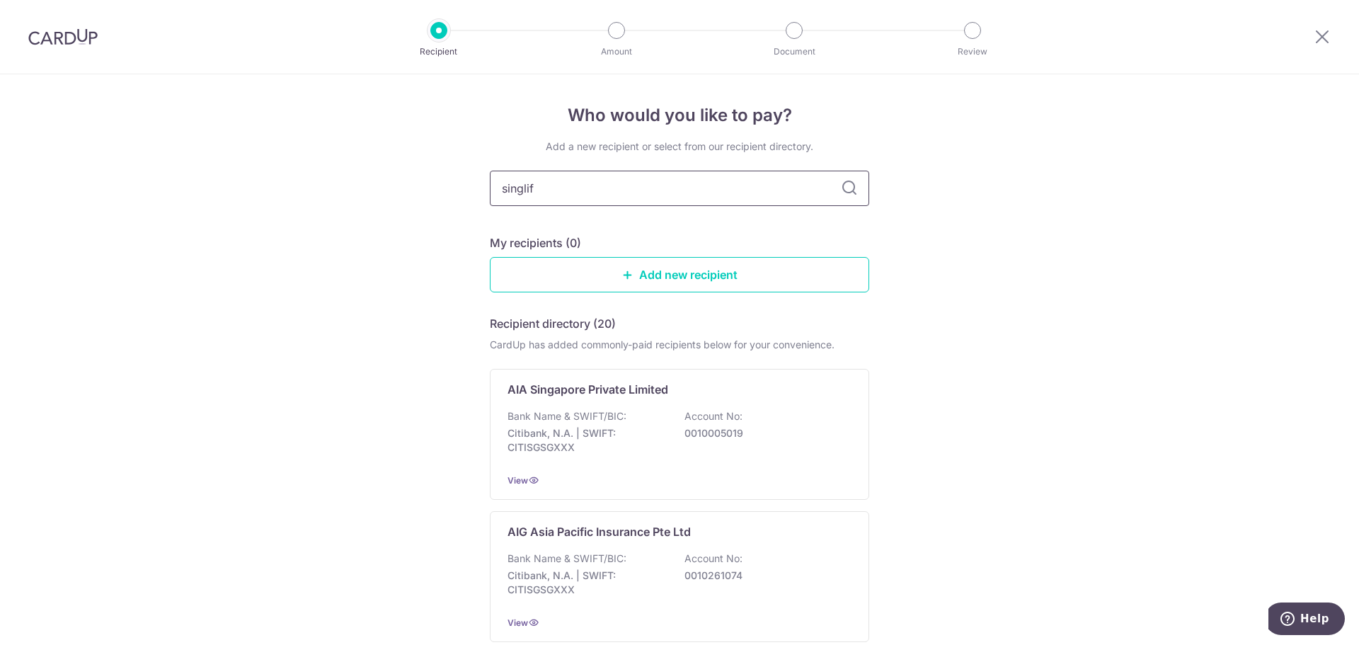
type input "singlife"
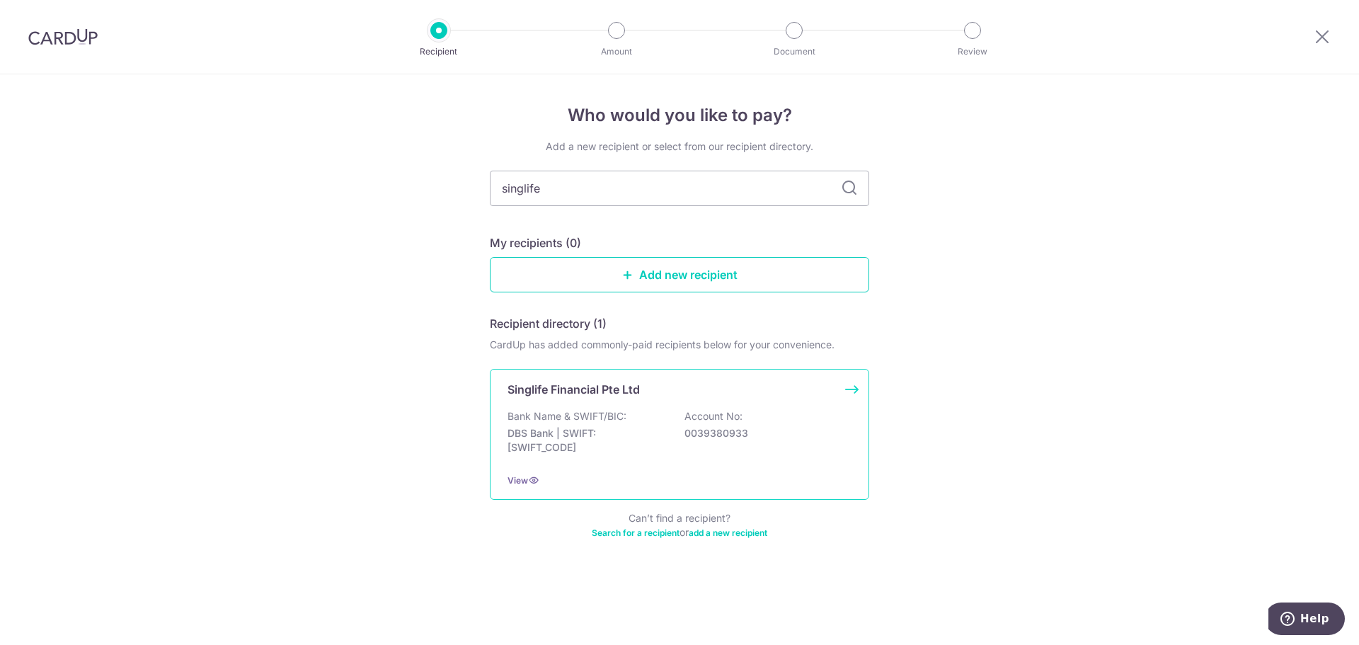
click at [618, 393] on p "Singlife Financial Pte Ltd" at bounding box center [573, 389] width 132 height 17
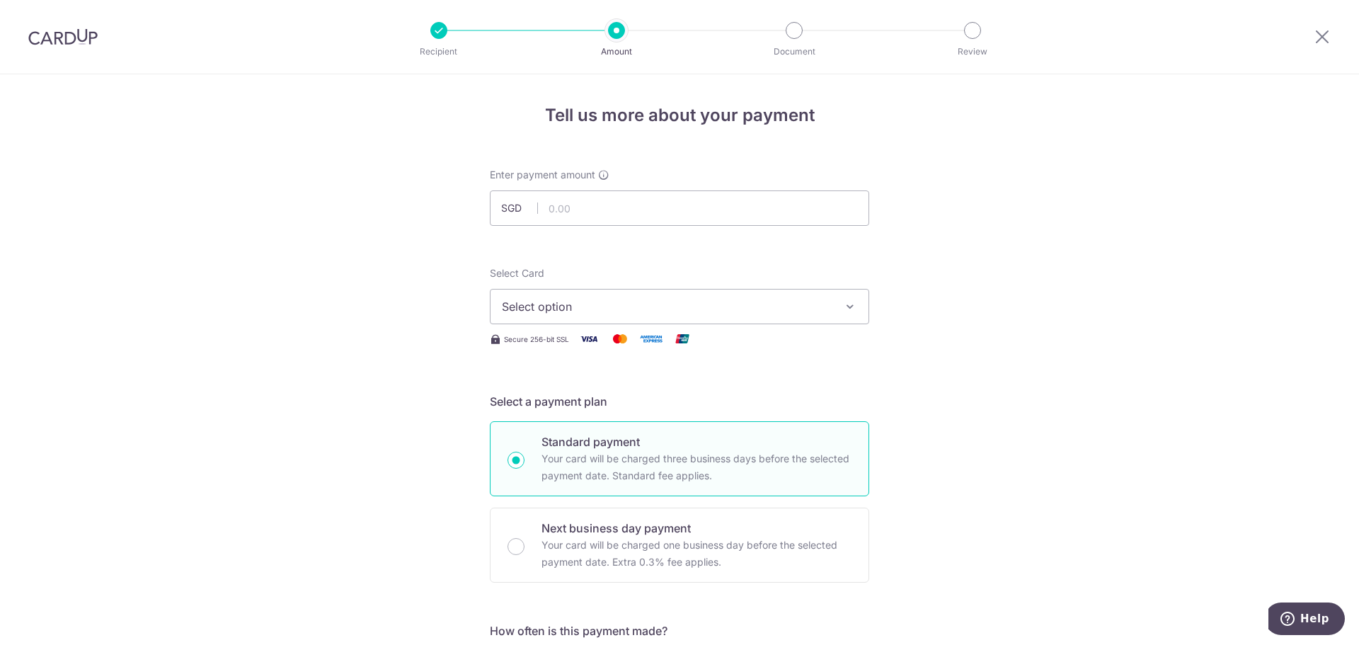
click at [826, 296] on button "Select option" at bounding box center [679, 306] width 379 height 35
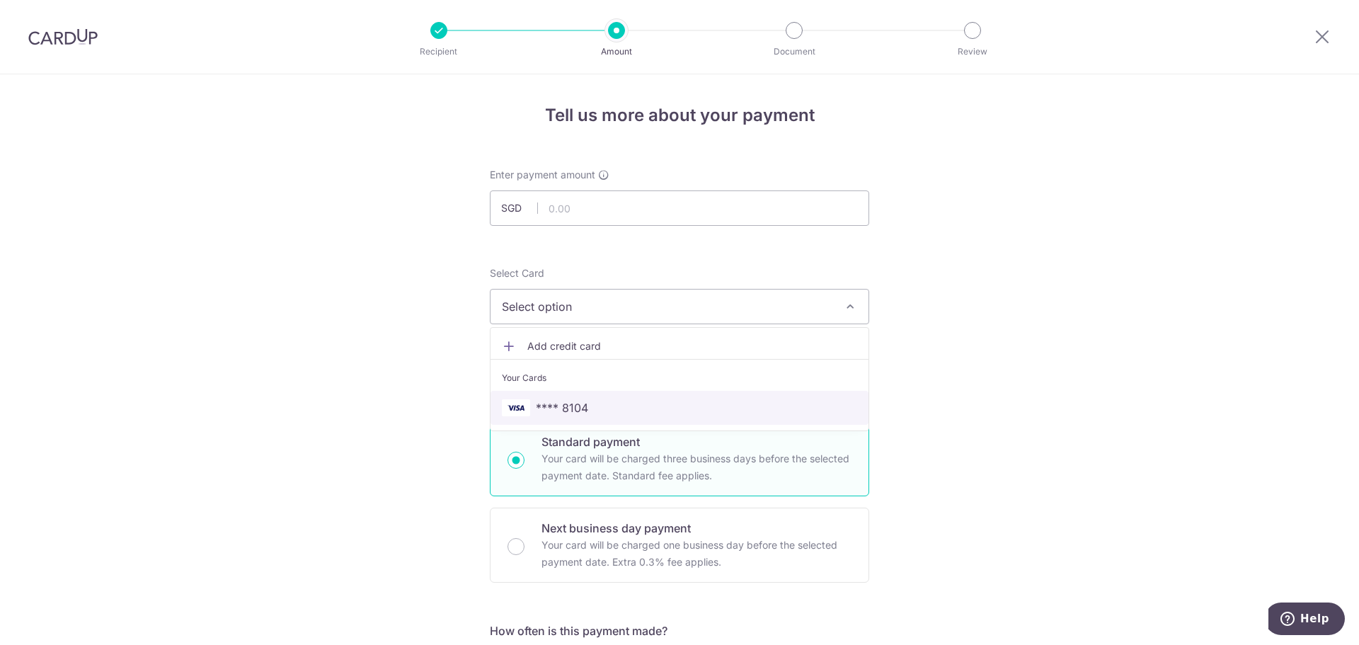
click at [623, 399] on span "**** 8104" at bounding box center [679, 407] width 355 height 17
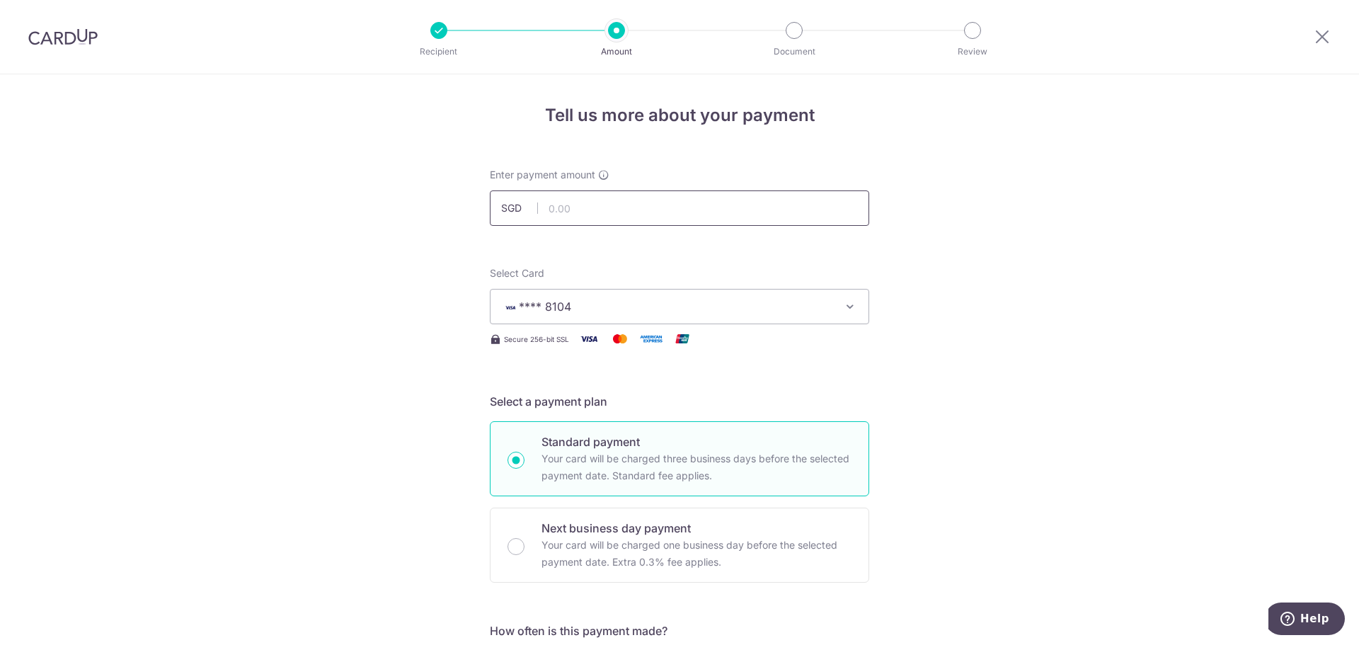
click at [713, 207] on input "text" at bounding box center [679, 207] width 379 height 35
type input "1,751.80"
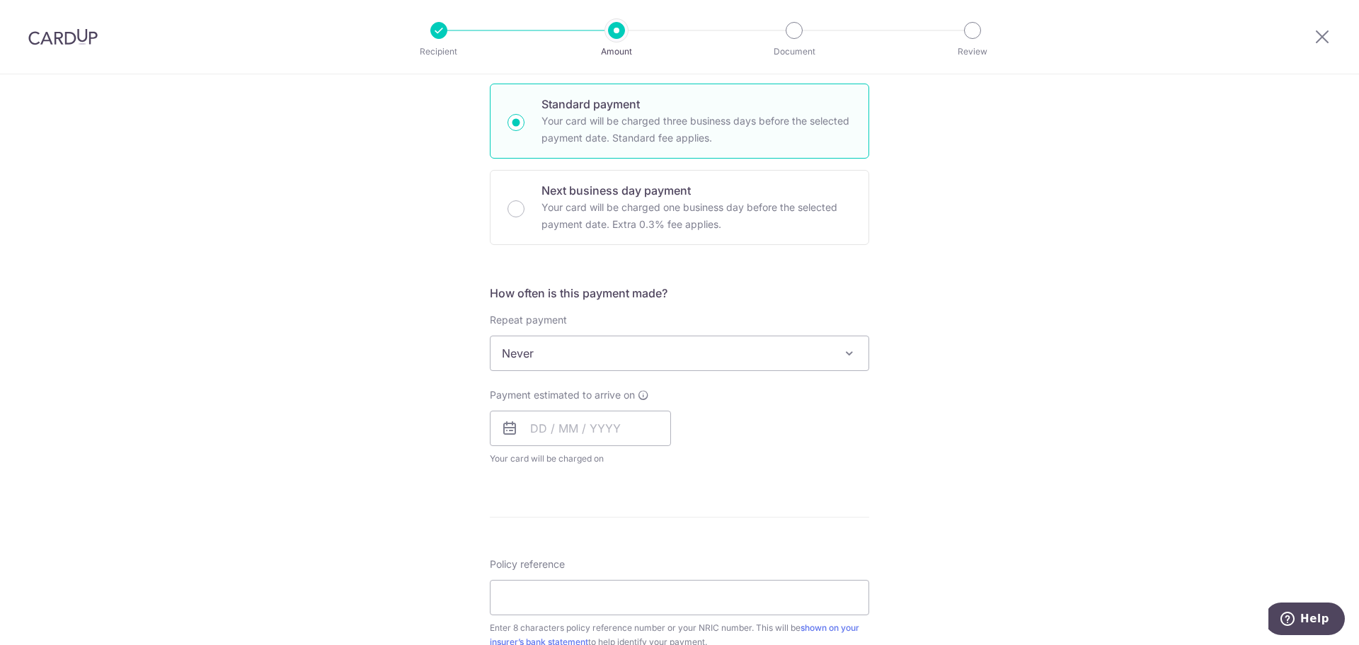
scroll to position [421, 0]
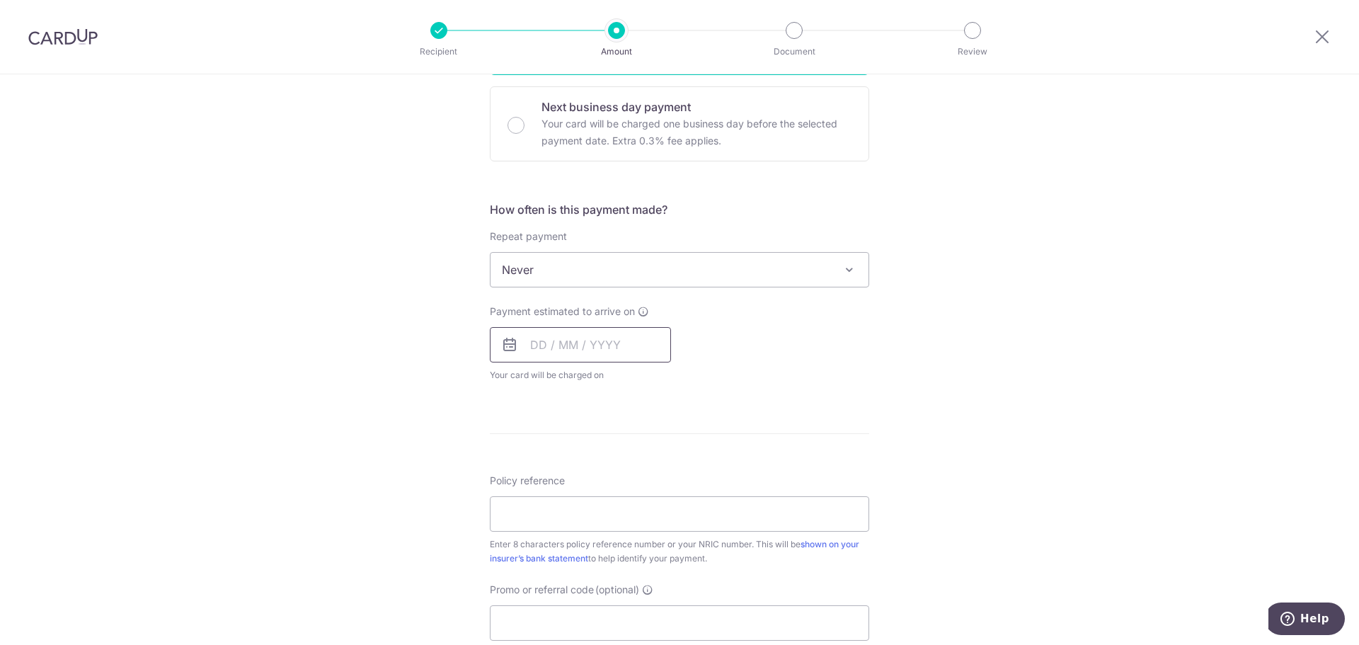
click at [600, 343] on input "text" at bounding box center [580, 344] width 181 height 35
click at [580, 382] on select "Oct Nov Dec" at bounding box center [570, 382] width 38 height 11
click at [555, 525] on td "22" at bounding box center [547, 530] width 28 height 28
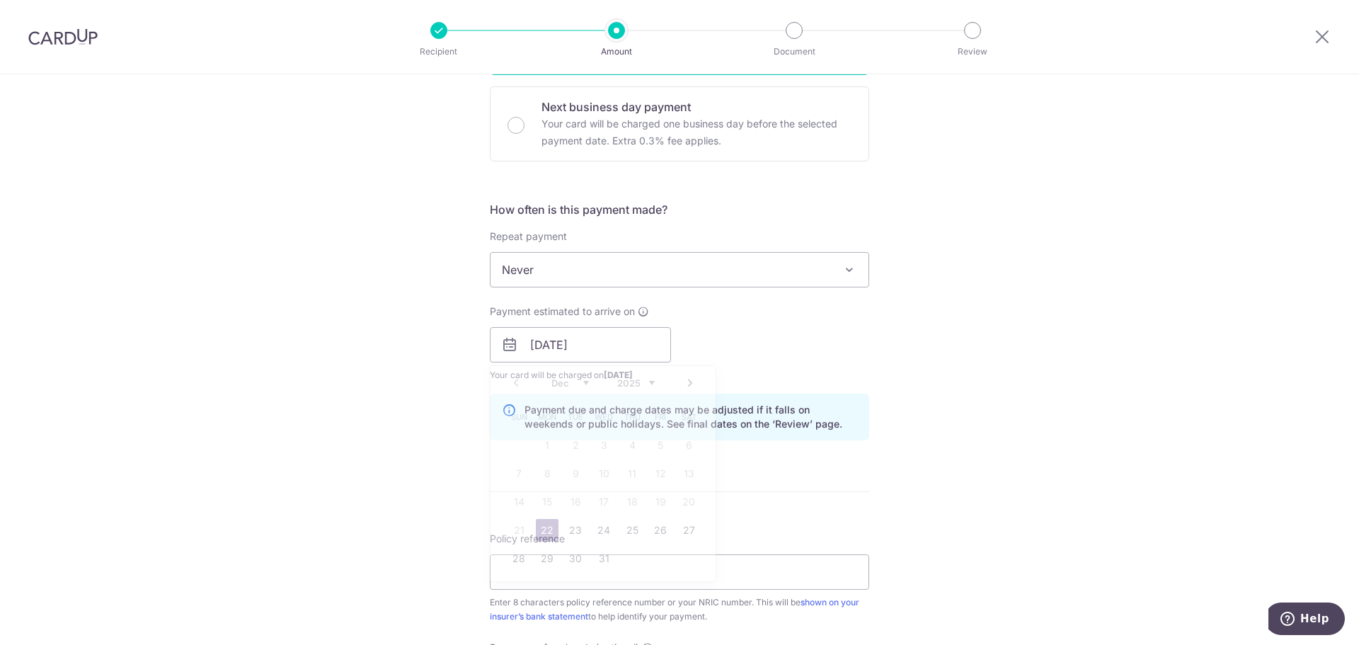
click at [548, 531] on link "22" at bounding box center [547, 530] width 23 height 23
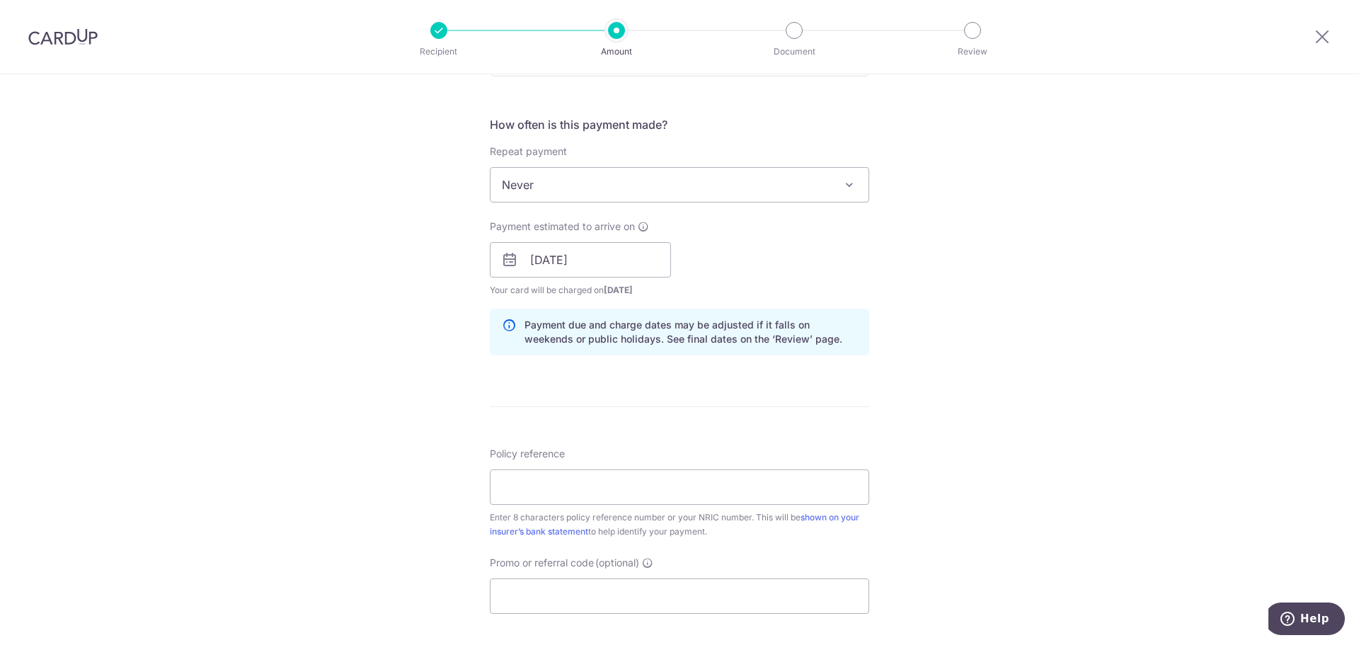
scroll to position [555, 0]
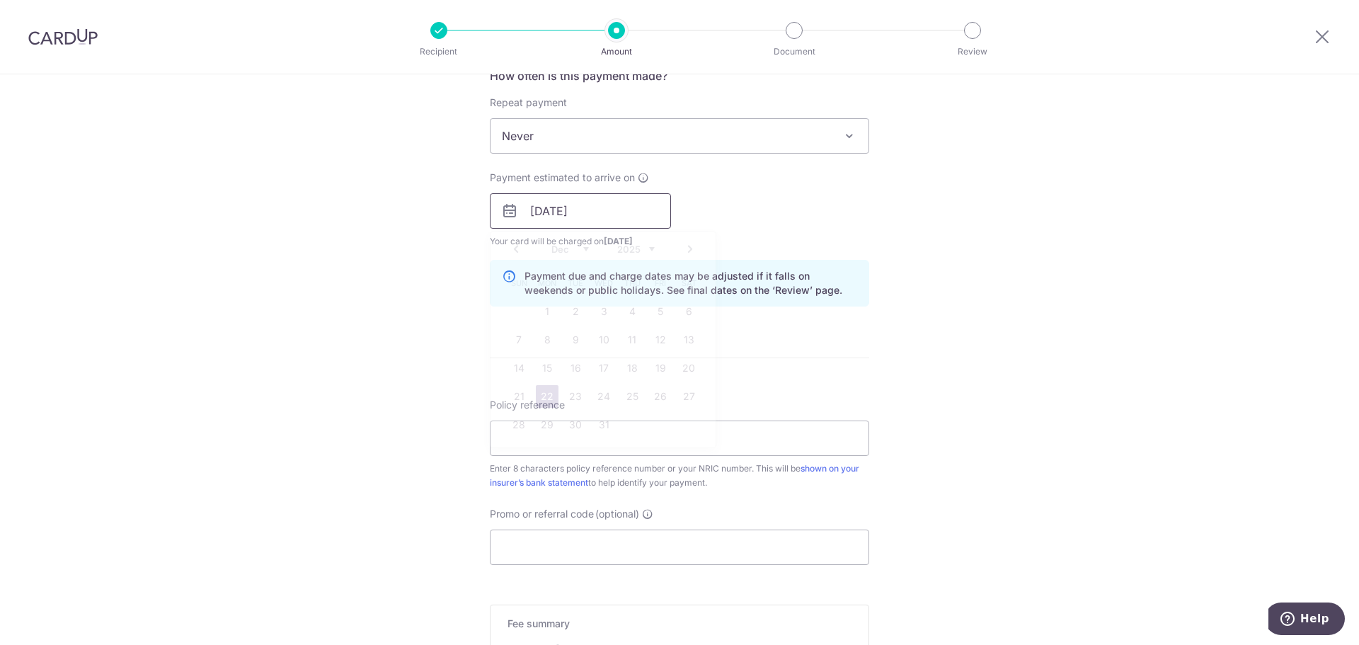
click at [577, 219] on input "22/12/2025" at bounding box center [580, 210] width 181 height 35
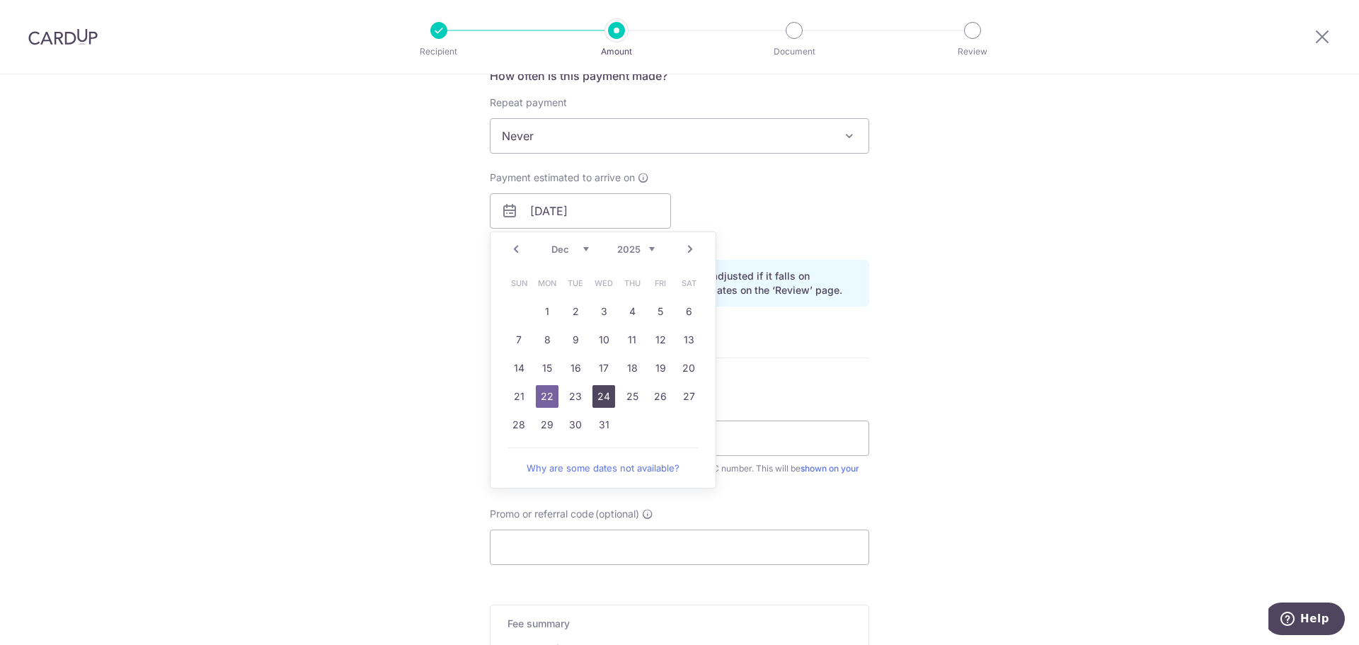
click at [604, 394] on link "24" at bounding box center [603, 396] width 23 height 23
type input "24/12/2025"
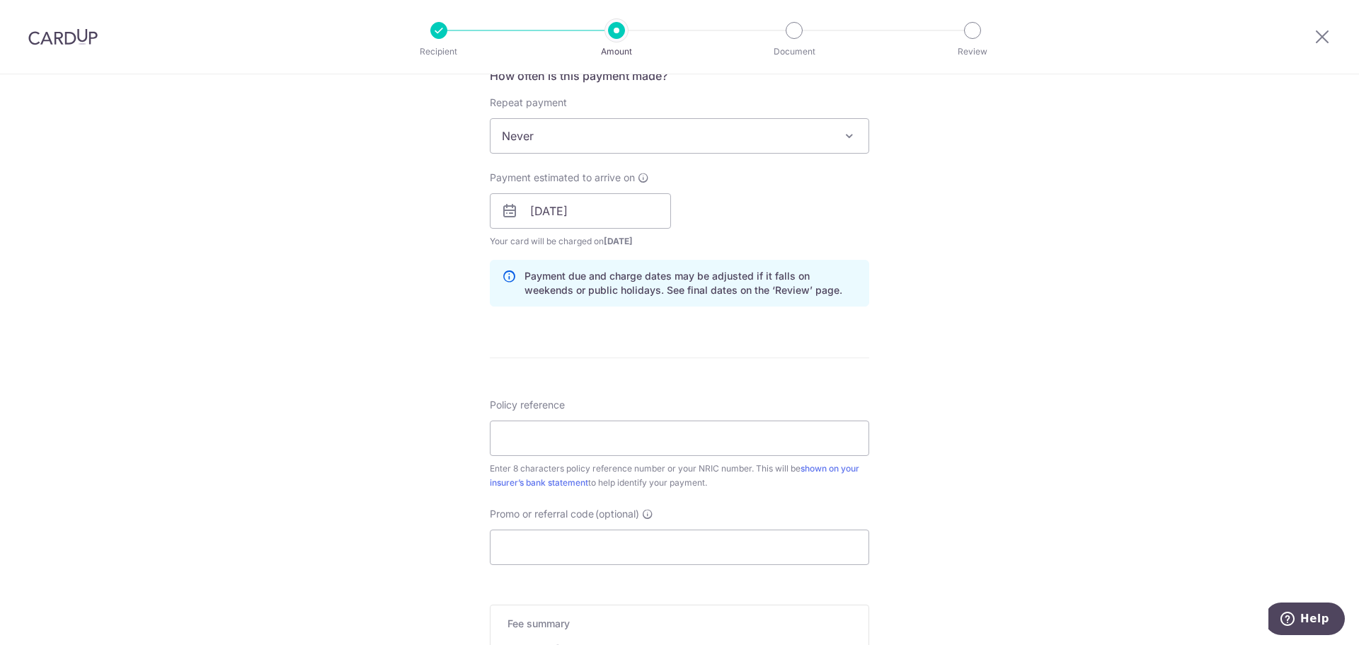
click at [935, 300] on div "Tell us more about your payment Enter payment amount SGD 1,751.80 1751.80 Selec…" at bounding box center [679, 188] width 1359 height 1338
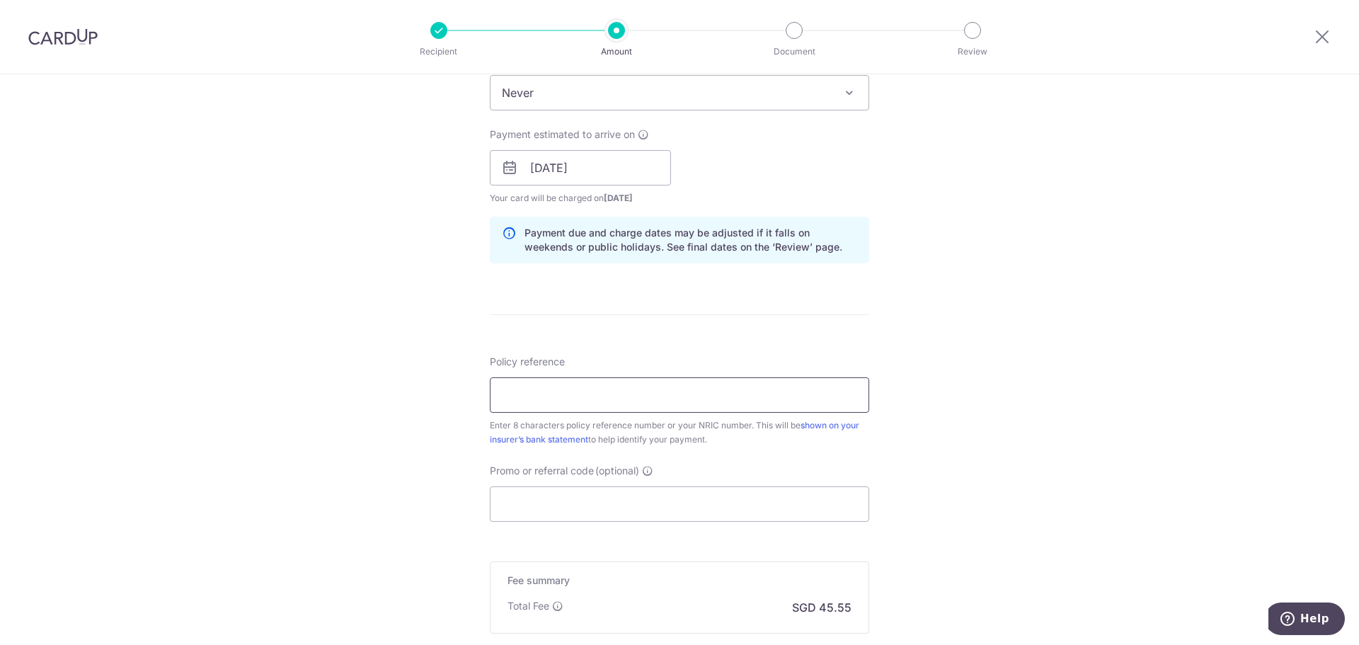
click at [631, 386] on input "Policy reference" at bounding box center [679, 394] width 379 height 35
type input "06570079"
click at [615, 502] on input "Promo or referral code (optional)" at bounding box center [679, 503] width 379 height 35
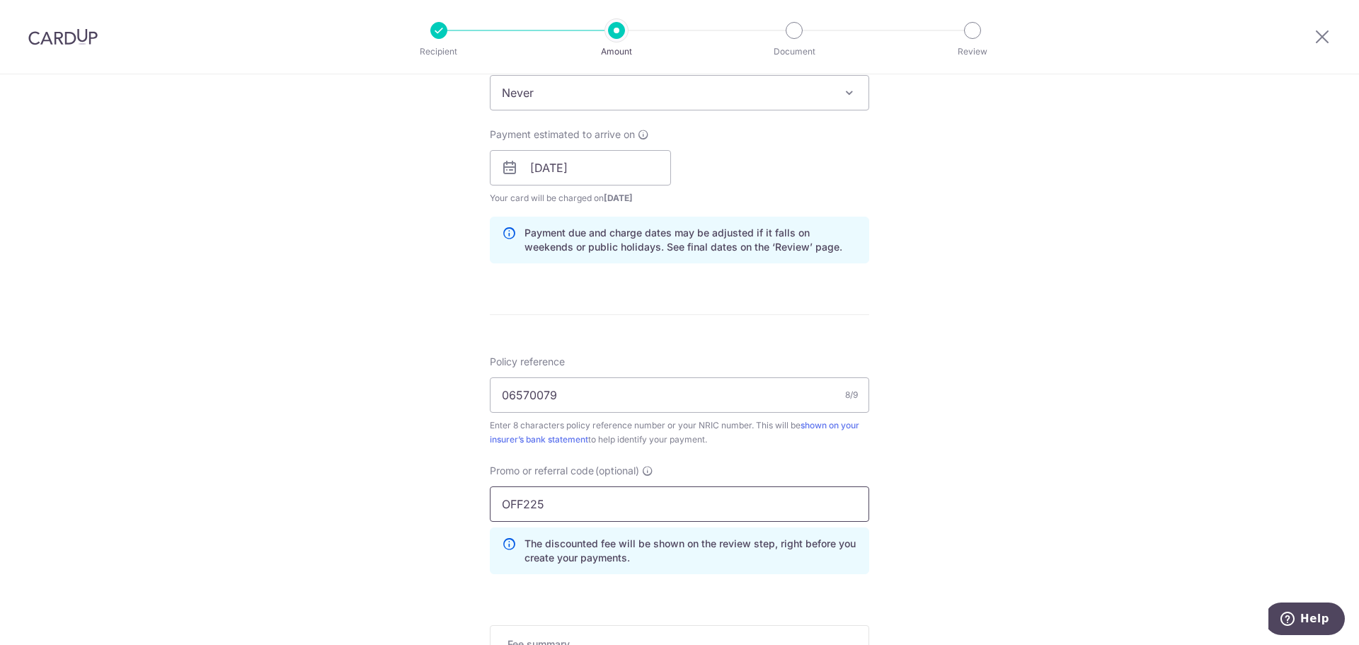
type input "OFF225"
click at [1006, 447] on div "Tell us more about your payment Enter payment amount SGD 1,751.80 1751.80 Selec…" at bounding box center [679, 177] width 1359 height 1402
drag, startPoint x: 1001, startPoint y: 403, endPoint x: 1002, endPoint y: 413, distance: 9.2
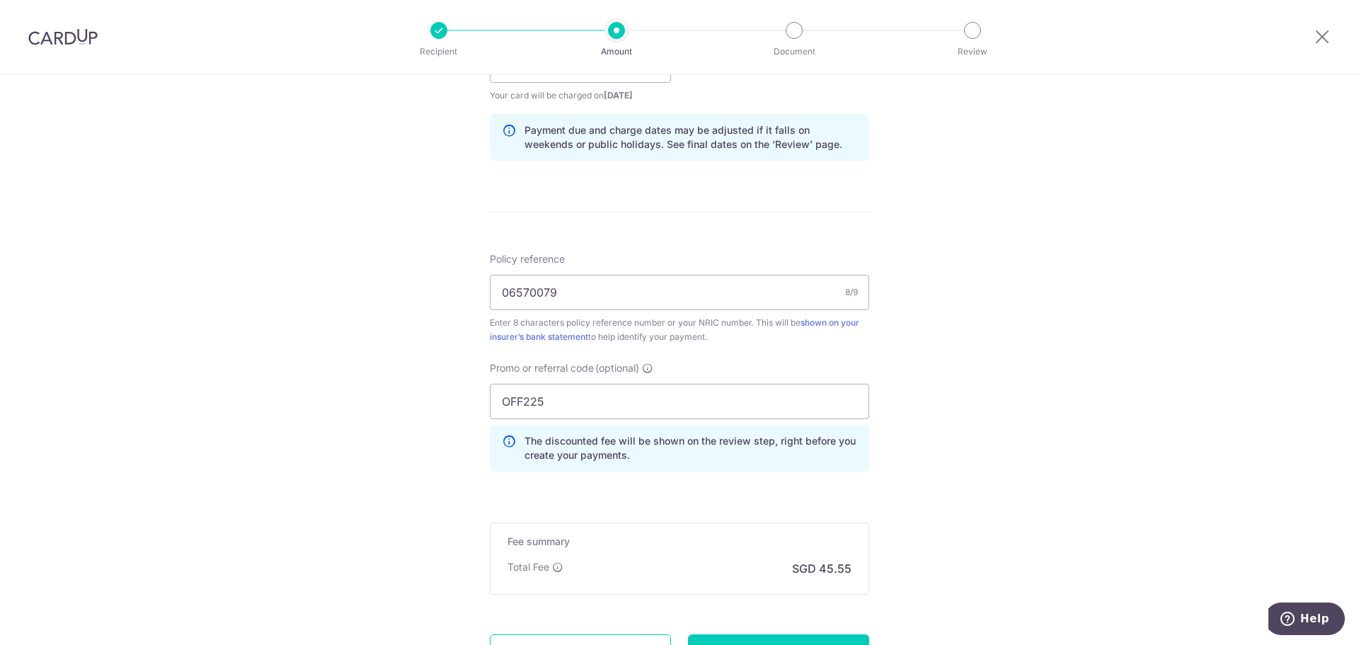
scroll to position [832, 0]
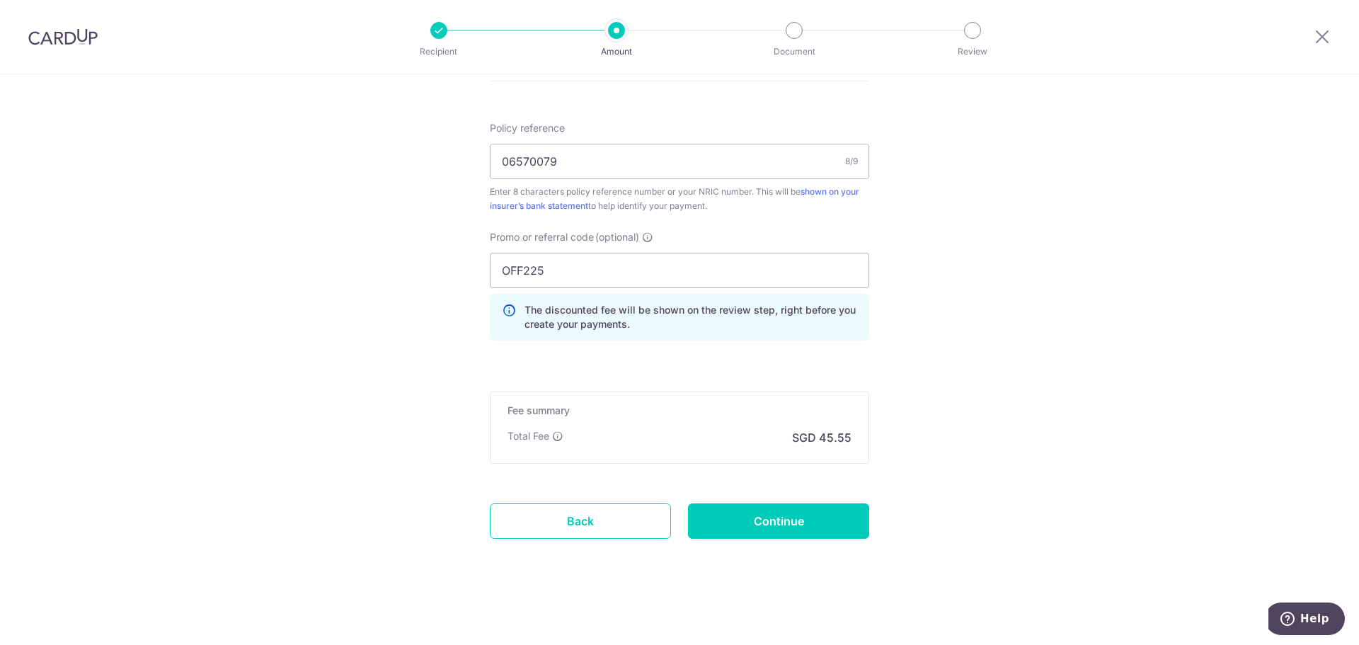
click at [800, 523] on input "Continue" at bounding box center [778, 520] width 181 height 35
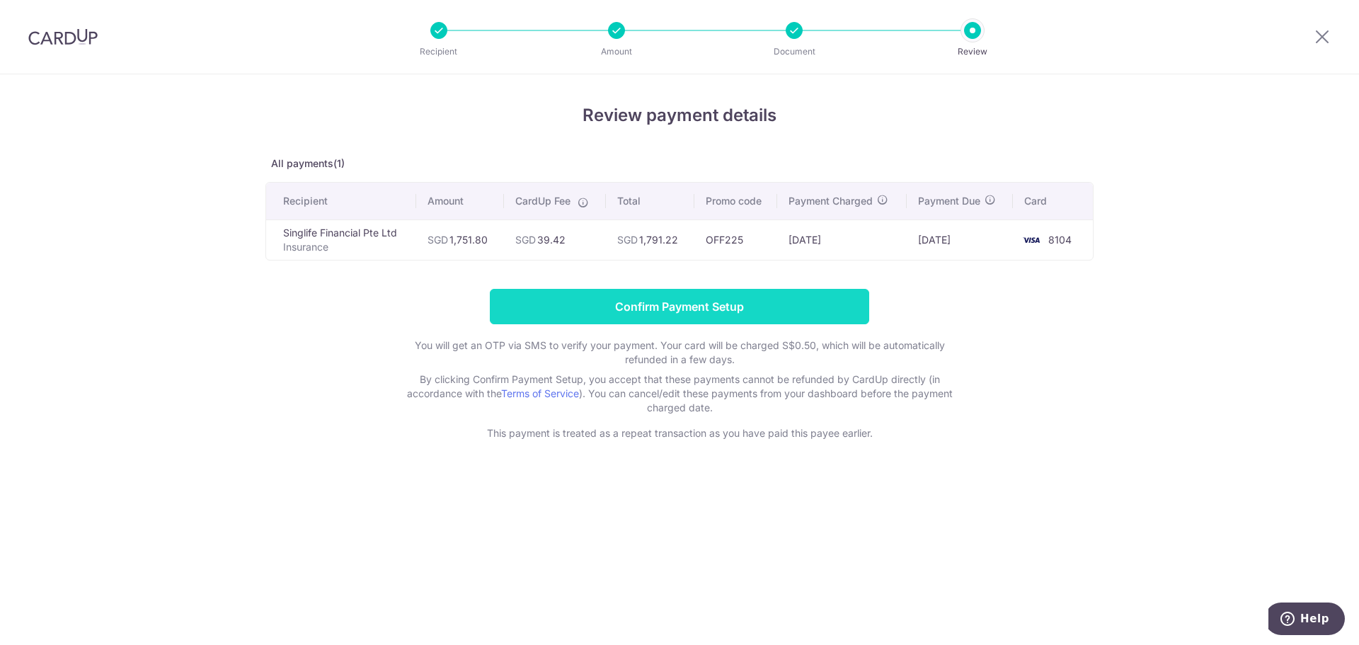
drag, startPoint x: 667, startPoint y: 306, endPoint x: 805, endPoint y: 309, distance: 138.0
click at [667, 306] on input "Confirm Payment Setup" at bounding box center [679, 306] width 379 height 35
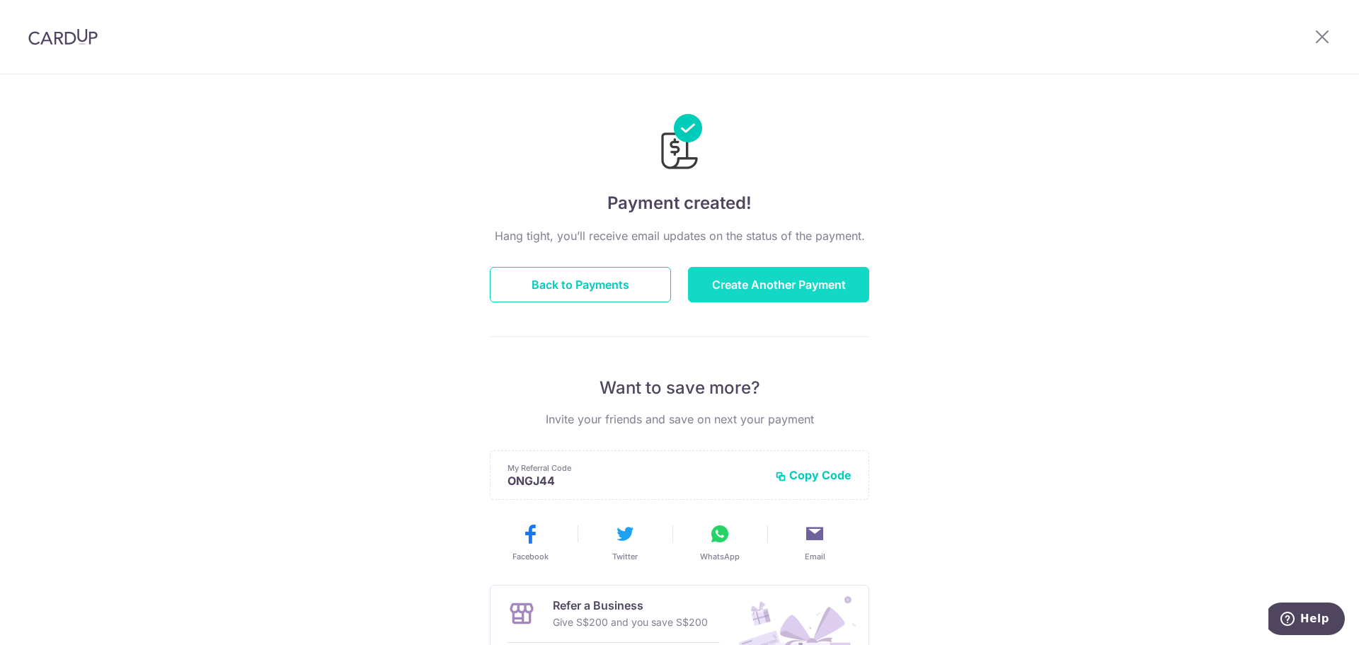
click at [761, 284] on button "Create Another Payment" at bounding box center [778, 284] width 181 height 35
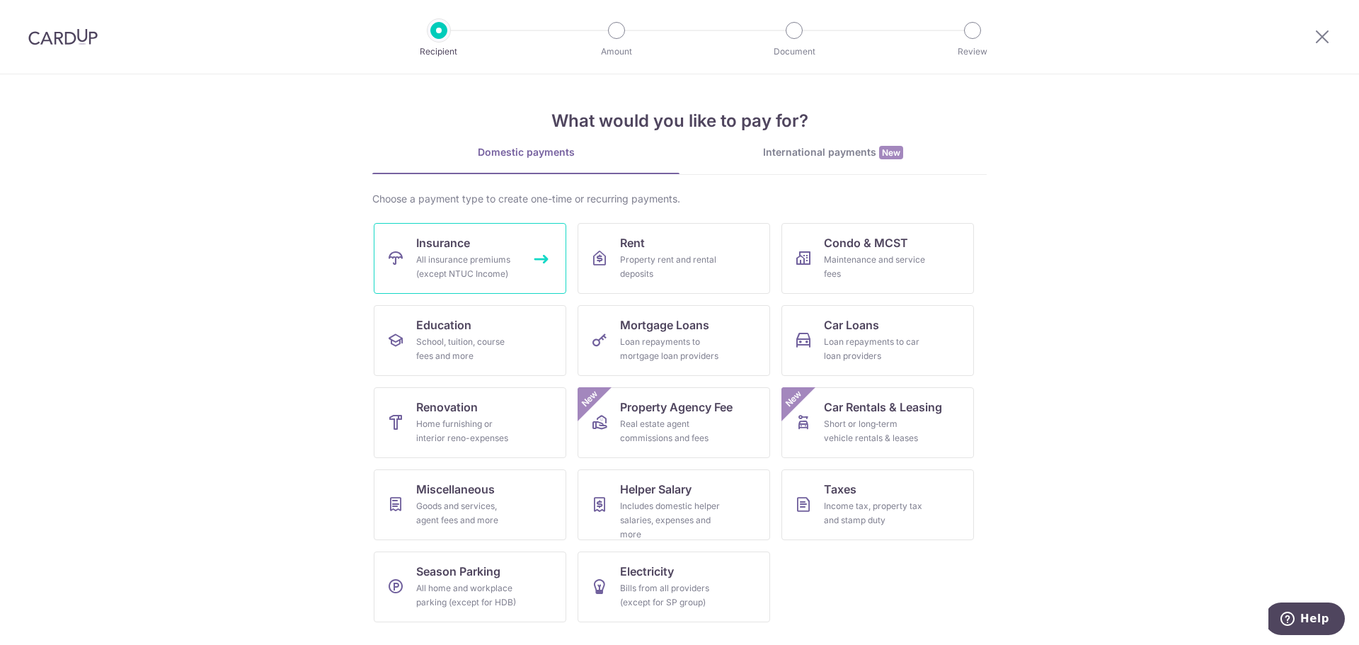
click at [474, 229] on link "Insurance All insurance premiums (except NTUC Income)" at bounding box center [470, 258] width 192 height 71
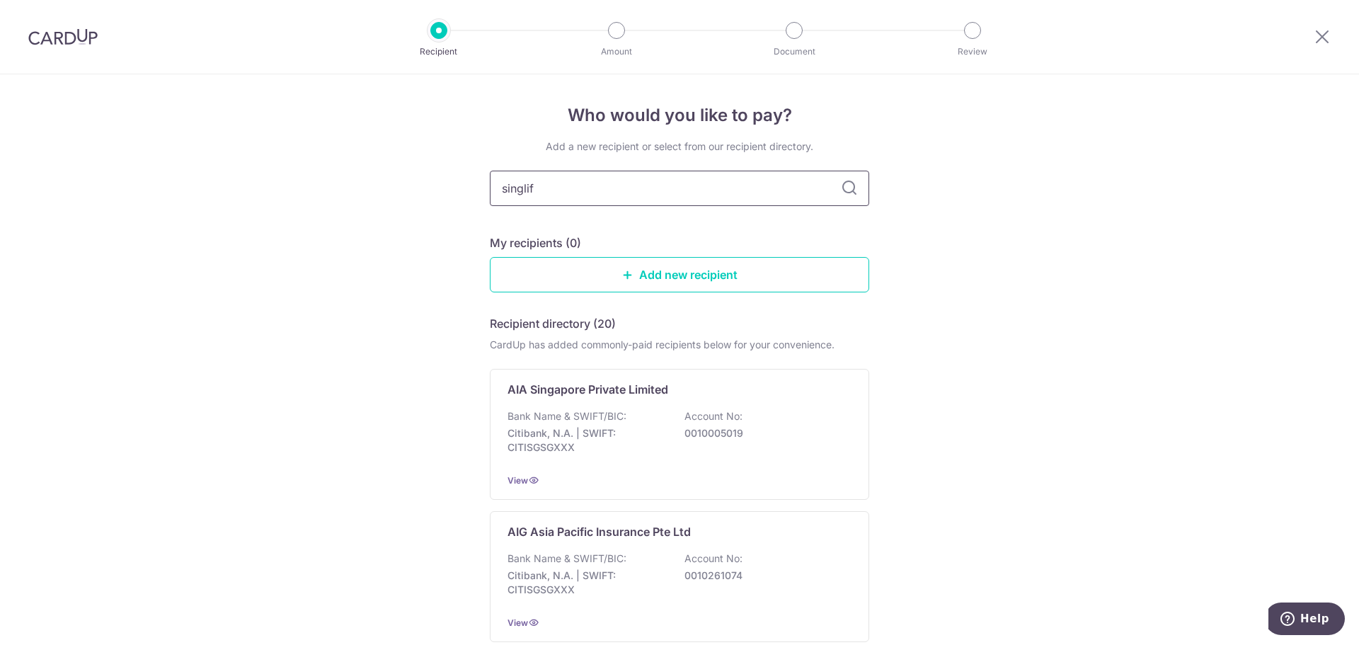
type input "singlife"
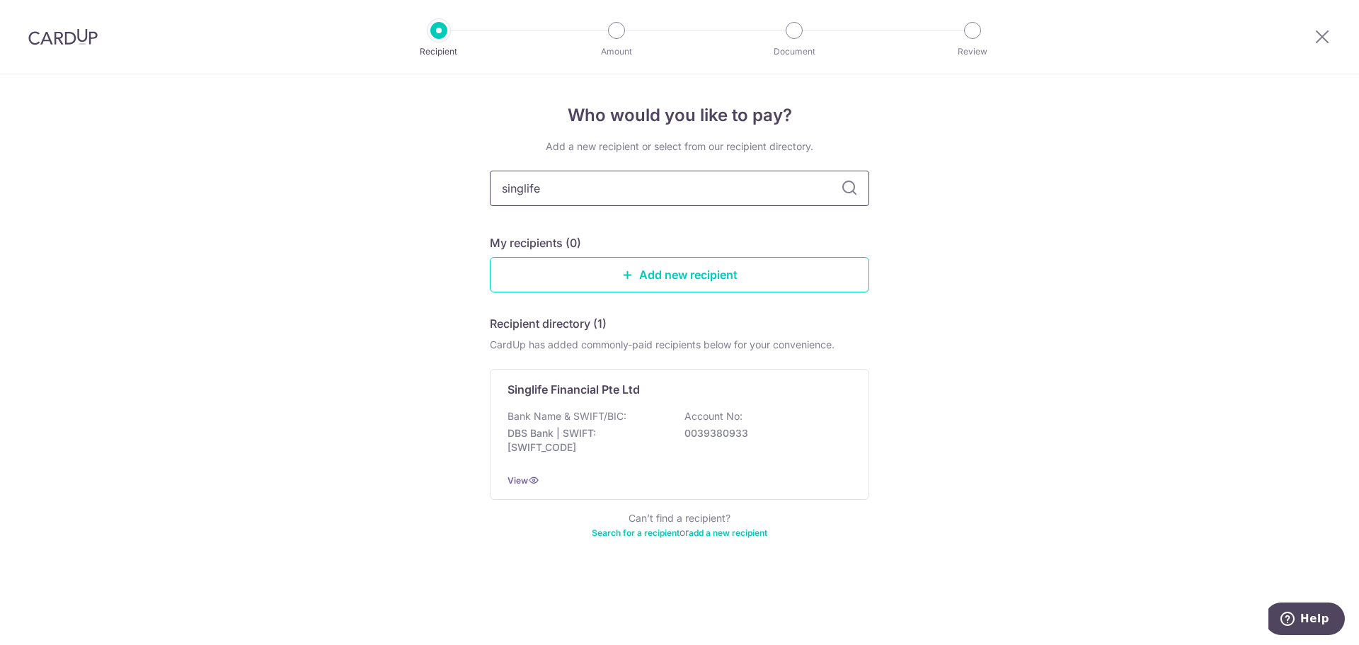
click at [526, 187] on input "singlife" at bounding box center [679, 188] width 379 height 35
type input "sing life"
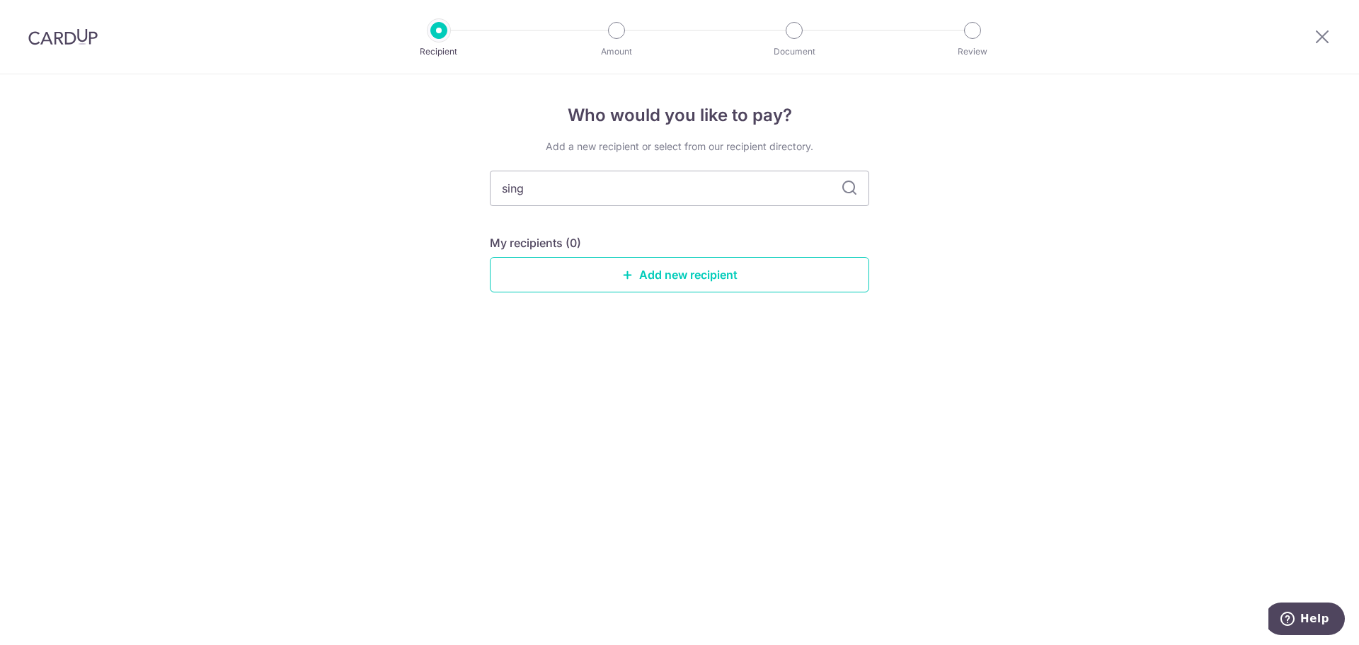
type input "sing"
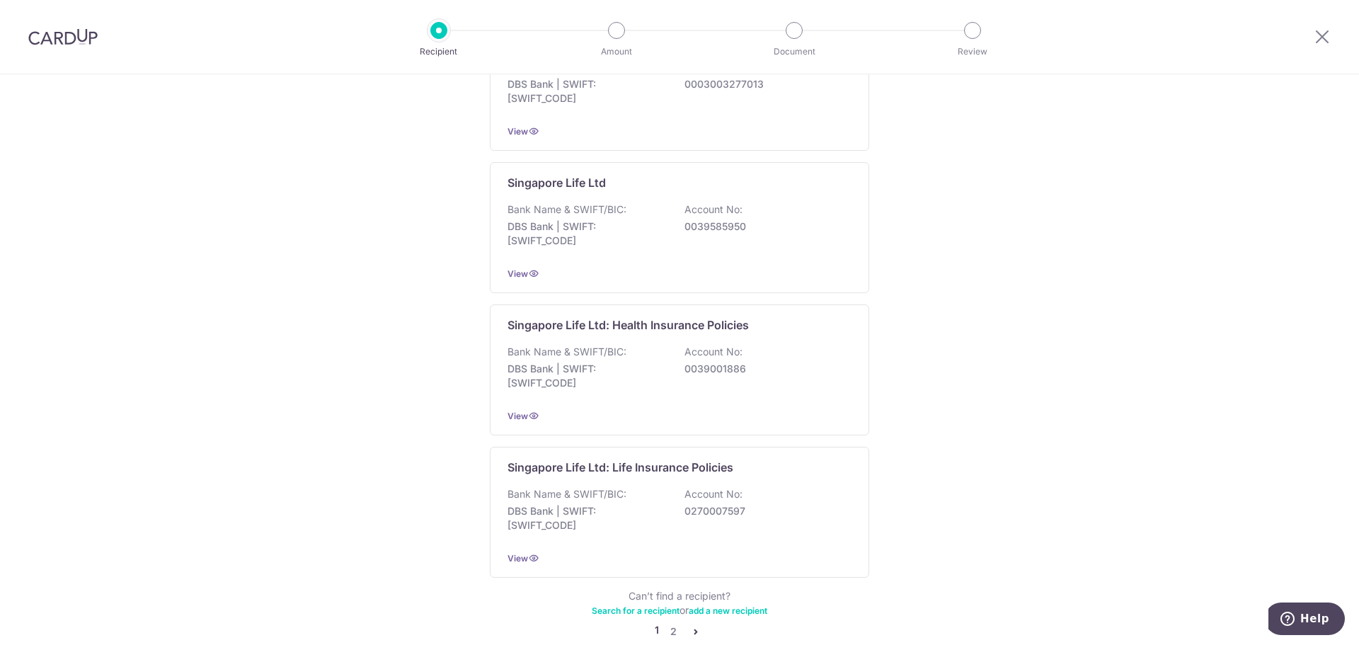
scroll to position [1233, 0]
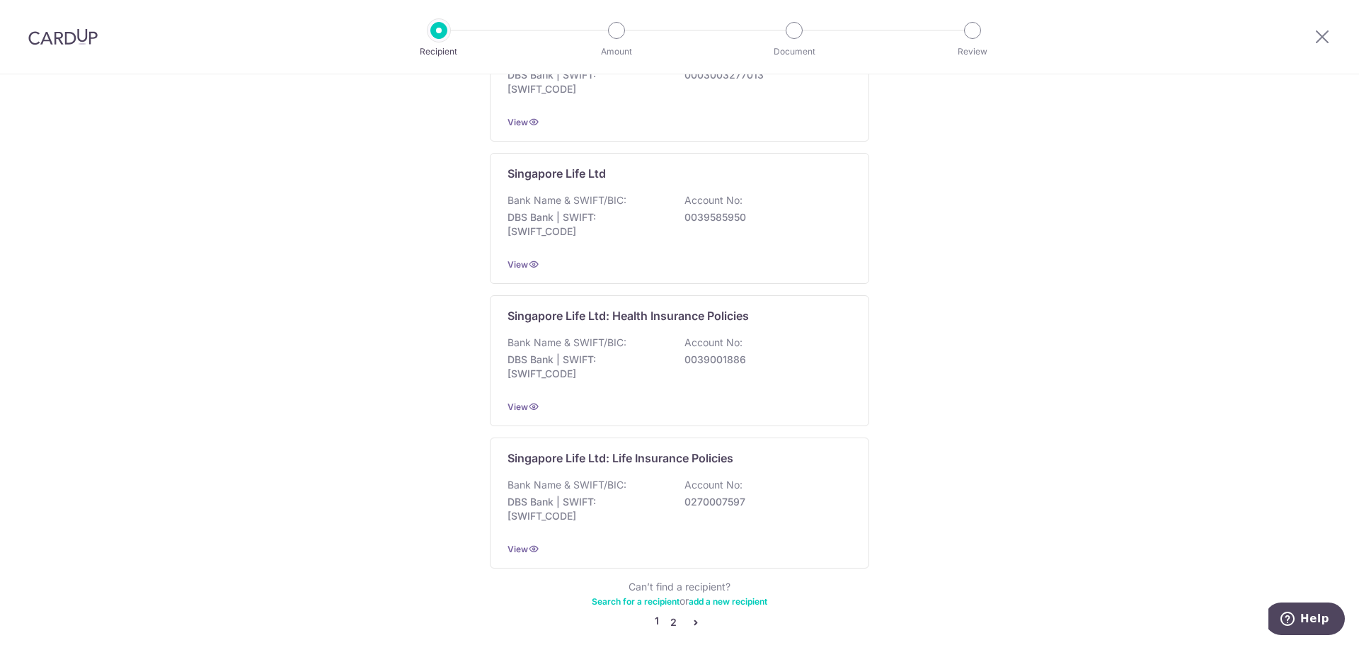
click at [667, 614] on link "2" at bounding box center [672, 622] width 17 height 17
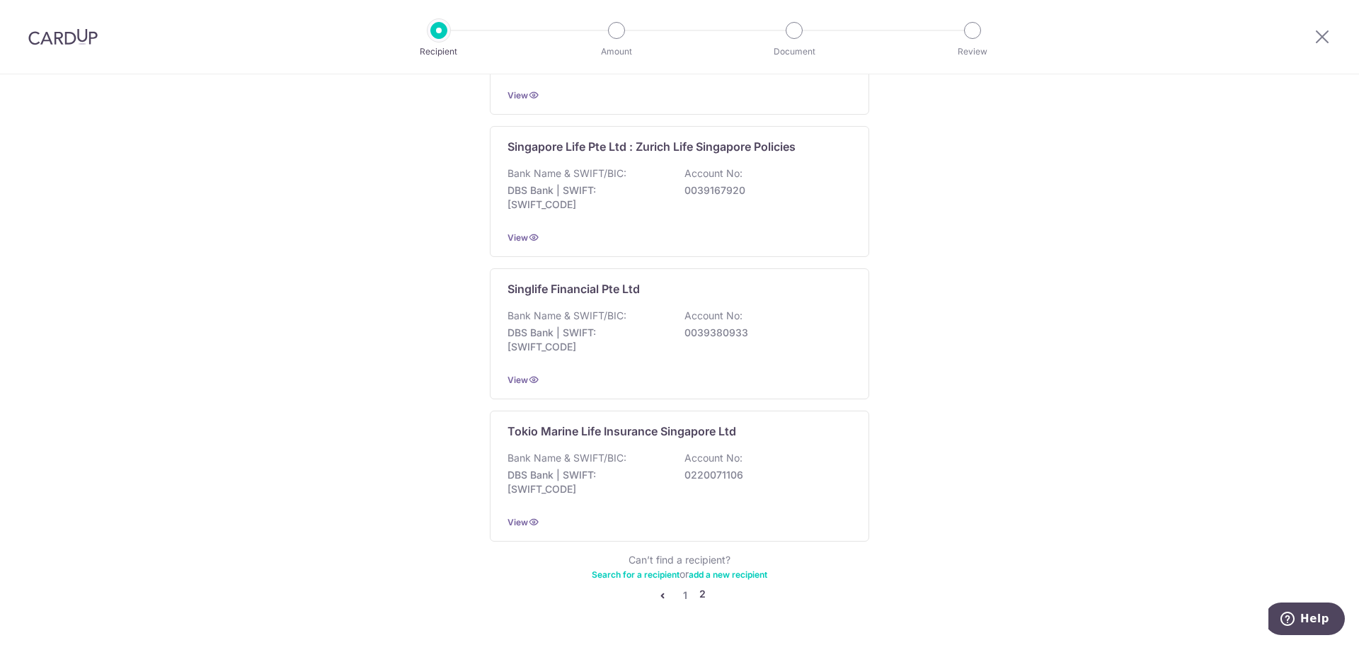
drag, startPoint x: 978, startPoint y: 469, endPoint x: 986, endPoint y: 507, distance: 38.5
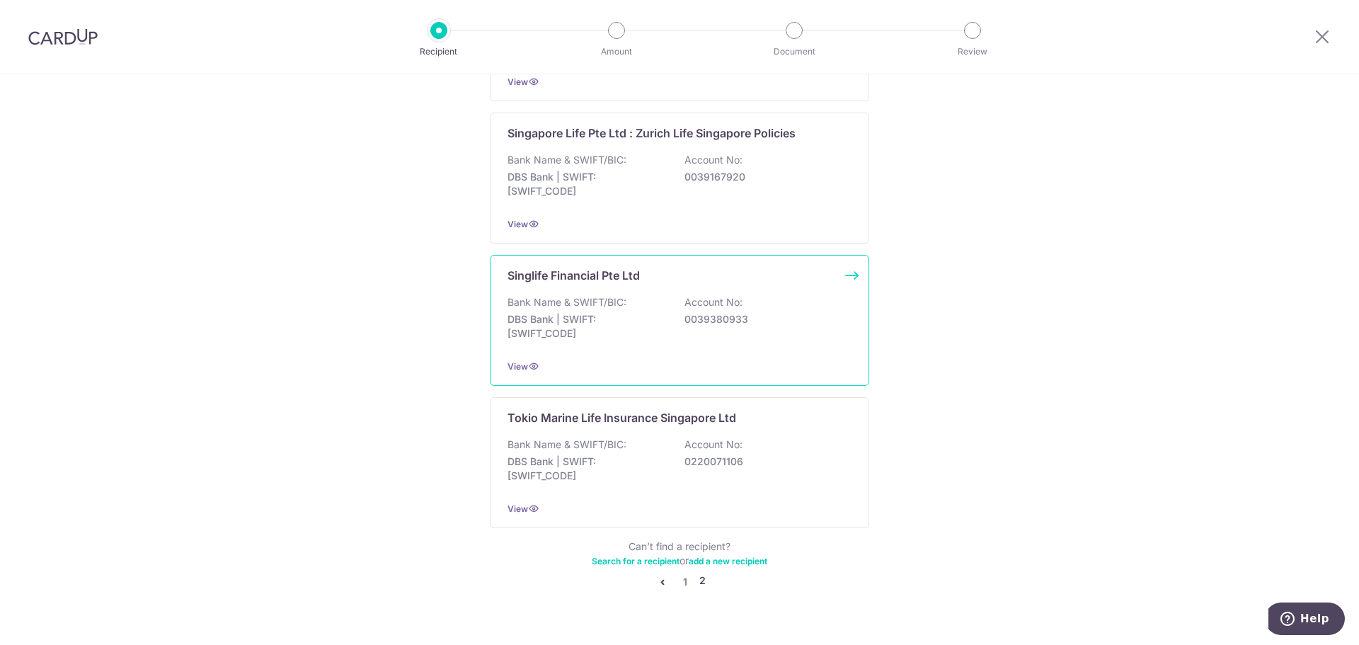
click at [720, 317] on p "0039380933" at bounding box center [763, 319] width 159 height 14
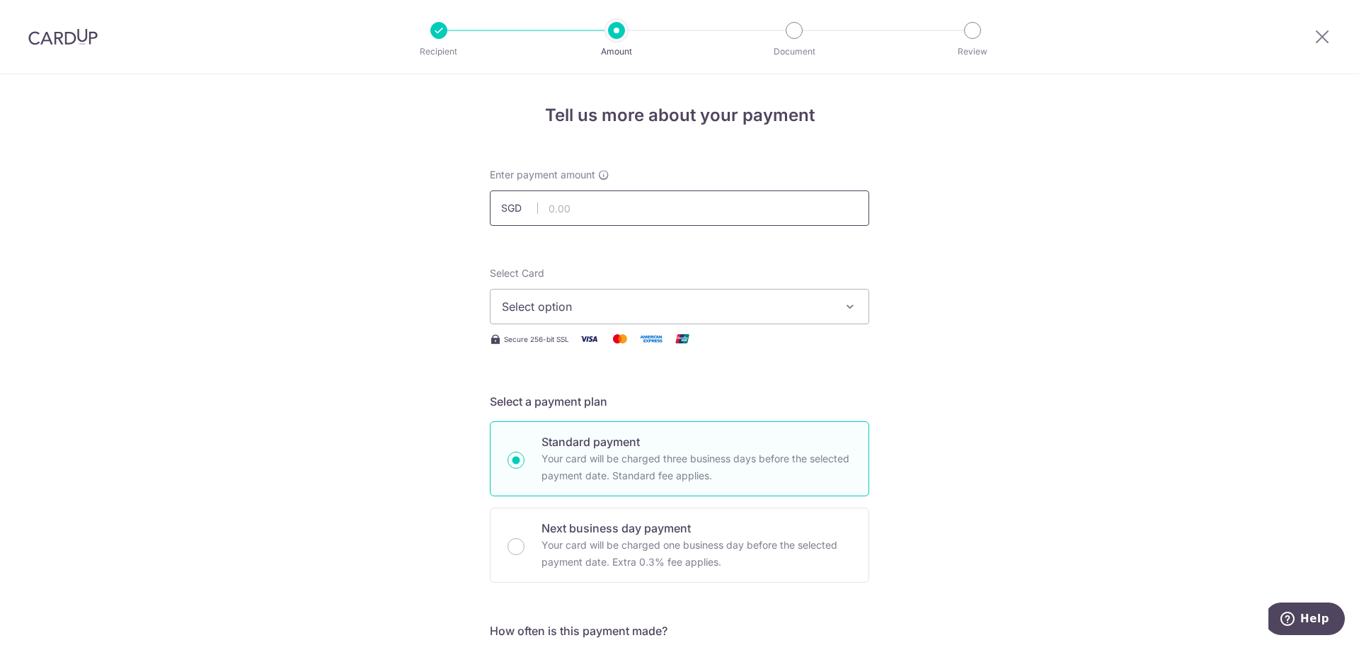
click at [592, 213] on input "text" at bounding box center [679, 207] width 379 height 35
type input "1,299.50"
click at [570, 314] on span "Select option" at bounding box center [667, 306] width 330 height 17
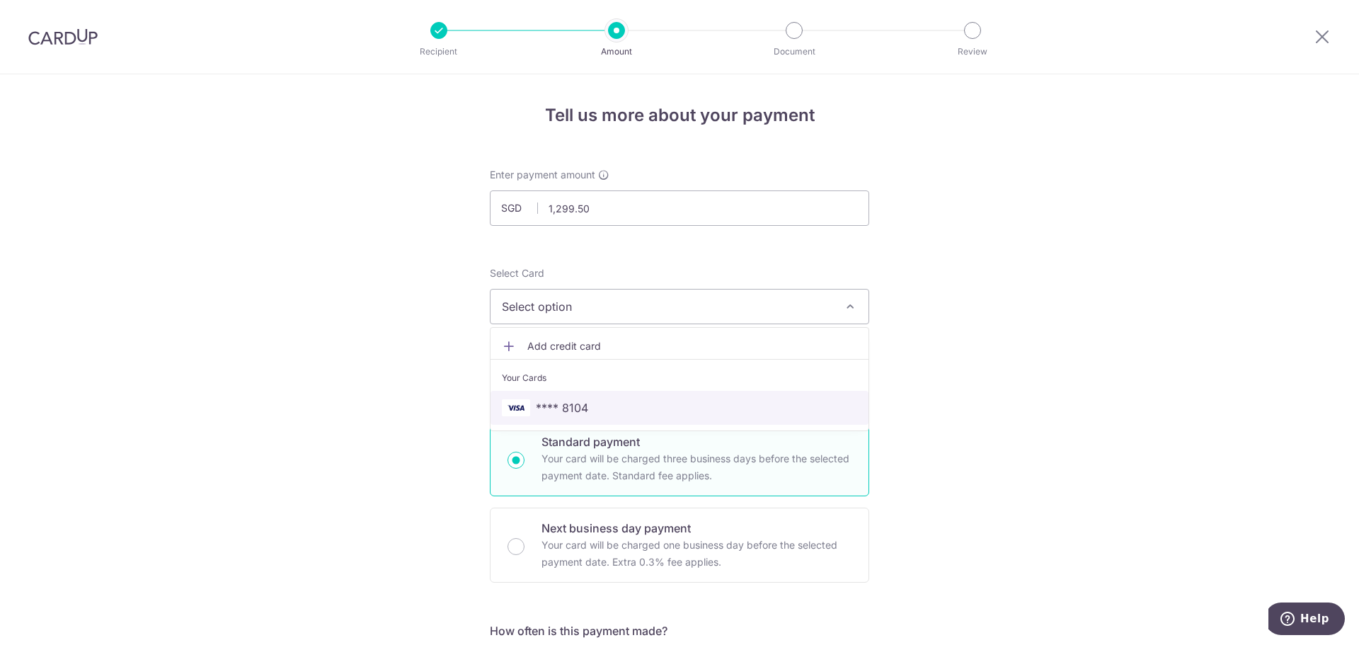
click at [585, 410] on span "**** 8104" at bounding box center [679, 407] width 355 height 17
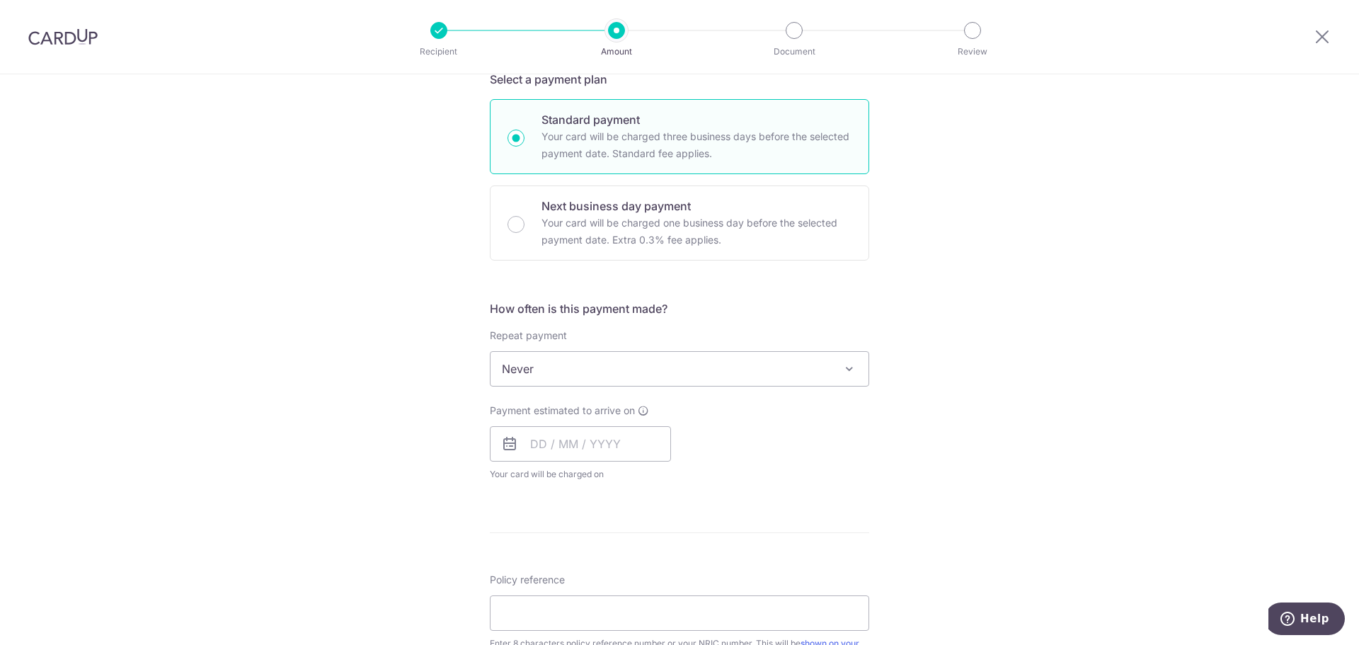
drag, startPoint x: 408, startPoint y: 355, endPoint x: 411, endPoint y: 380, distance: 25.6
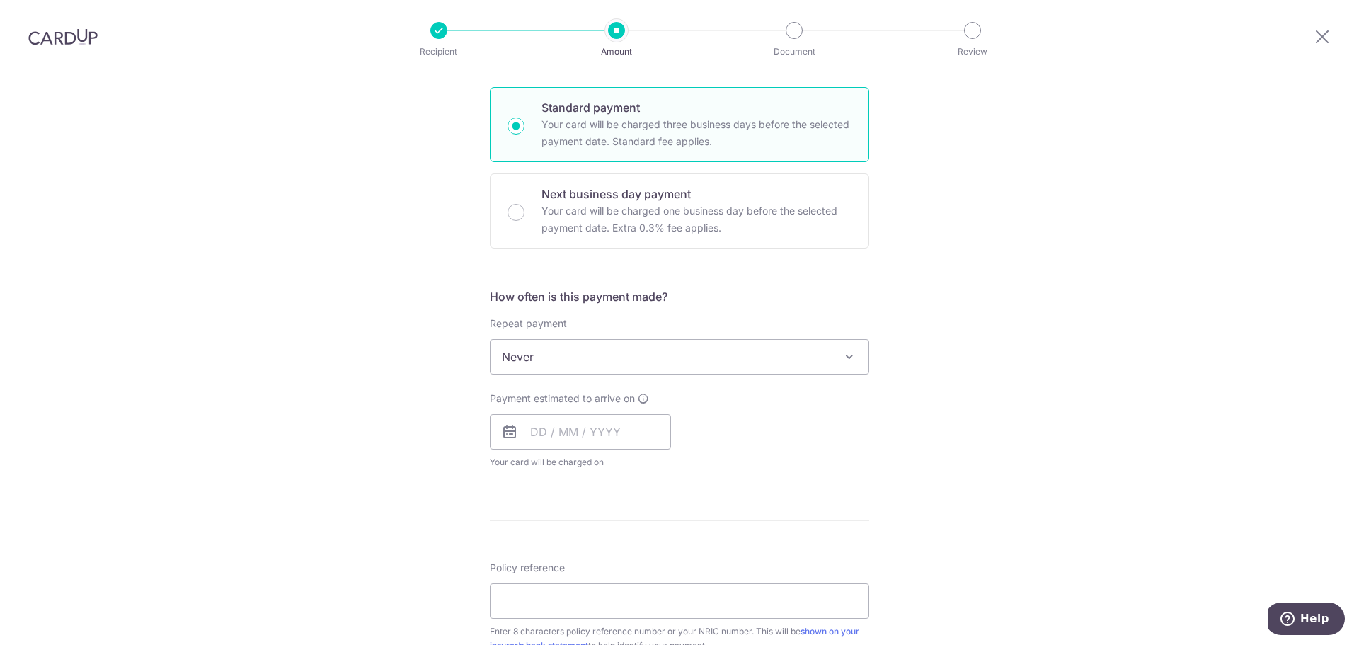
scroll to position [340, 0]
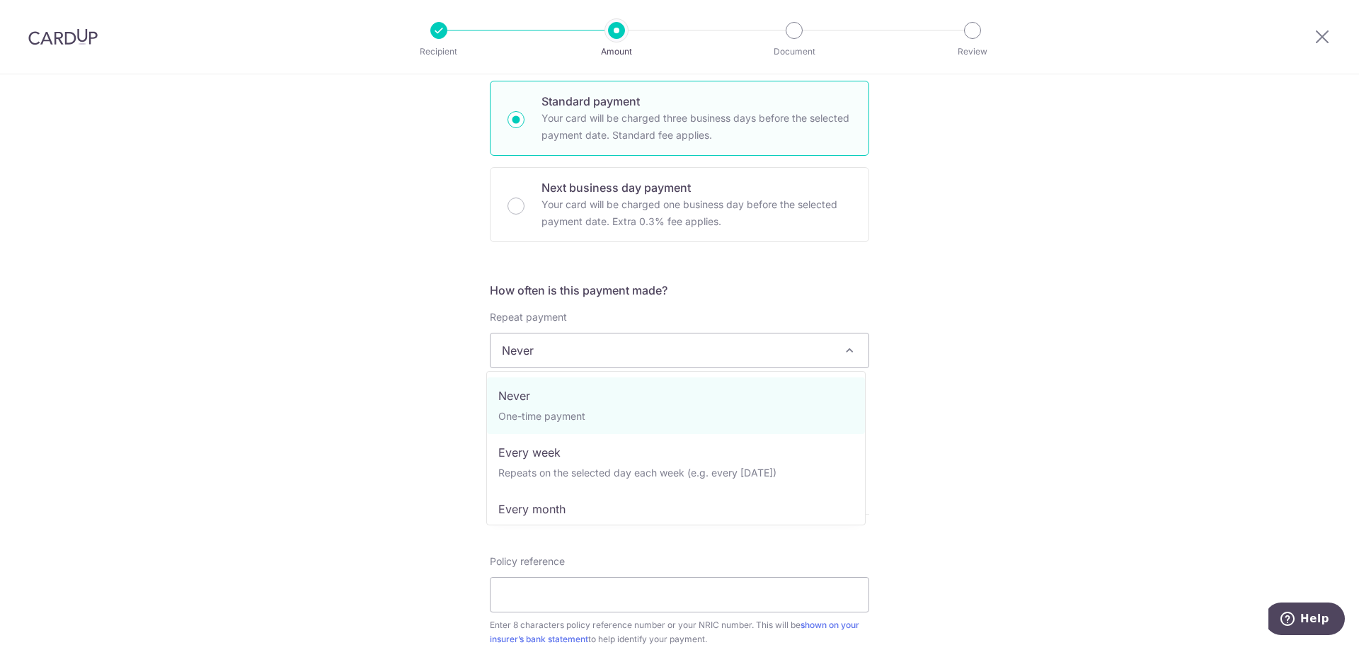
click at [581, 365] on span "Never" at bounding box center [679, 350] width 378 height 34
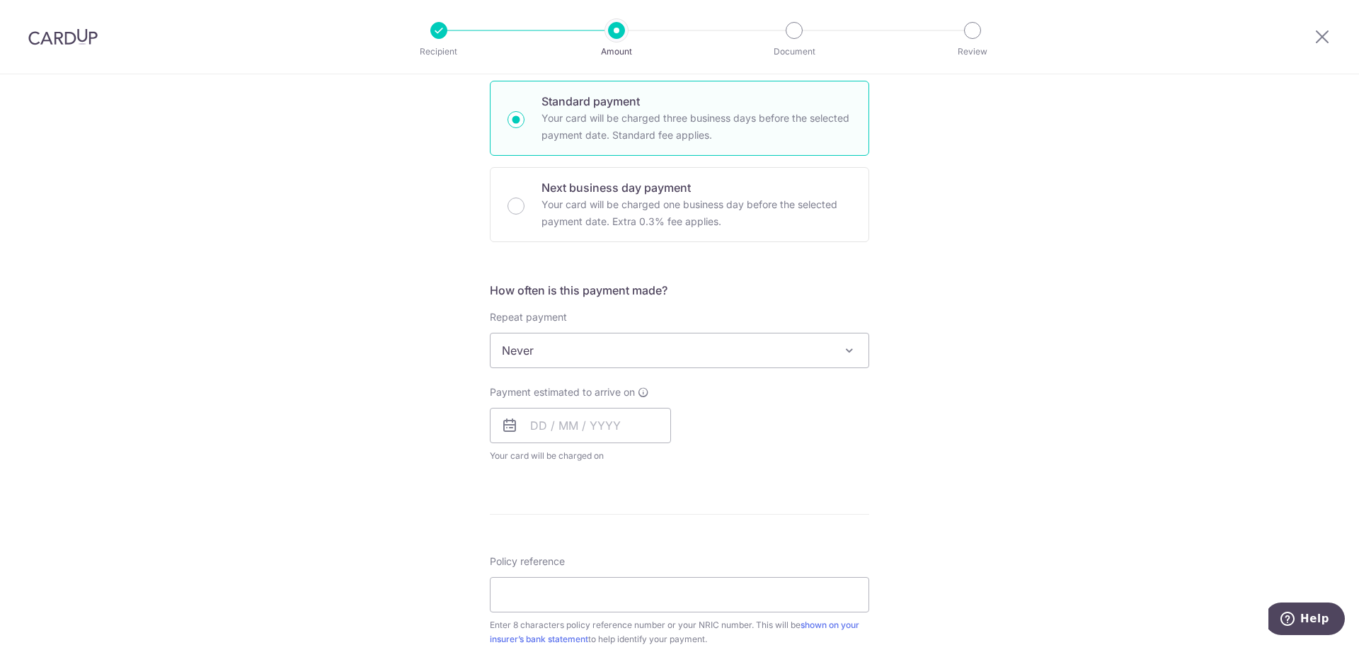
click at [415, 335] on div "Tell us more about your payment Enter payment amount SGD 1,299.50 1299.50 Selec…" at bounding box center [679, 374] width 1359 height 1280
click at [569, 429] on input "text" at bounding box center [580, 425] width 181 height 35
click at [576, 462] on select "Oct Nov Dec" at bounding box center [570, 463] width 38 height 11
click at [626, 607] on link "20" at bounding box center [632, 610] width 23 height 23
type input "20/11/2025"
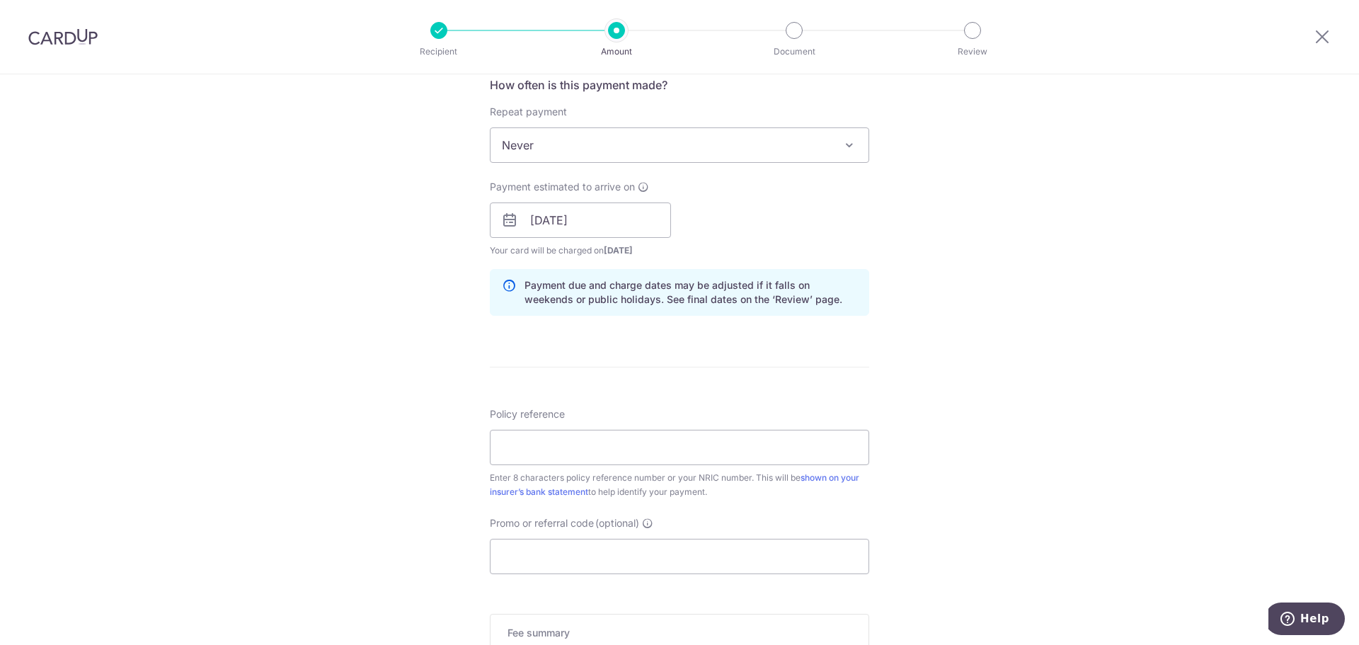
scroll to position [565, 0]
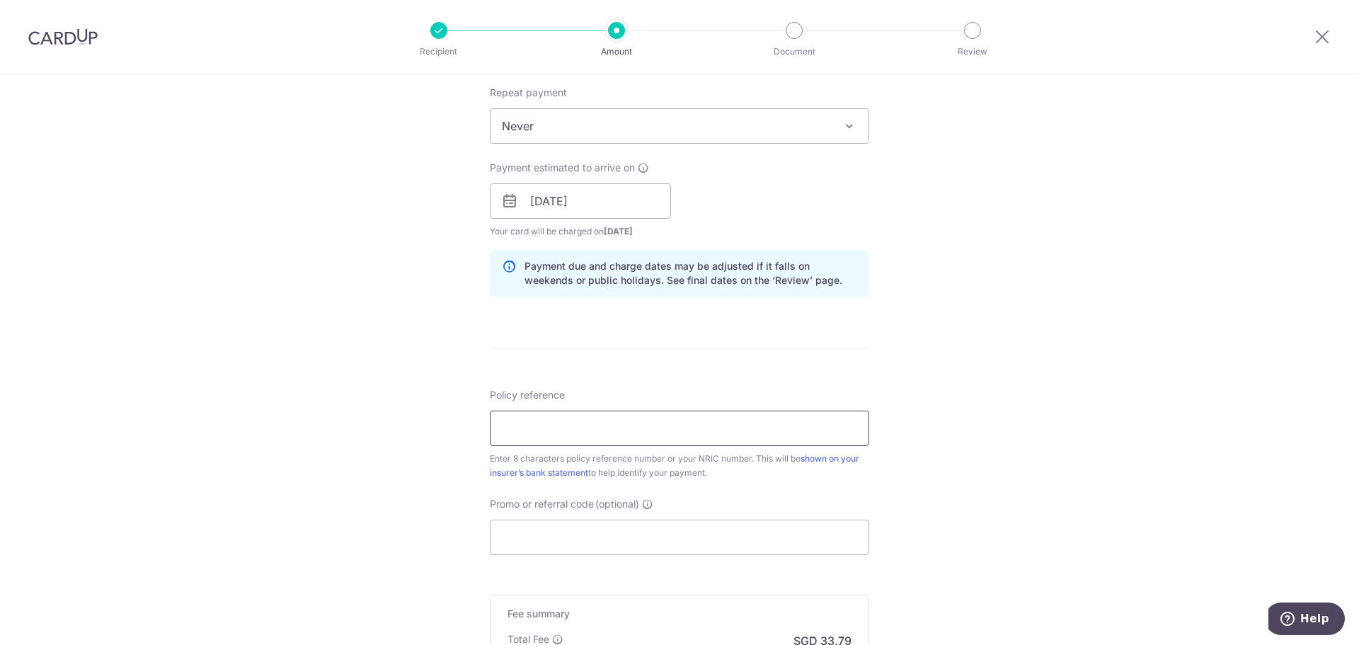
click at [643, 439] on input "Policy reference" at bounding box center [679, 427] width 379 height 35
paste input "06570104"
type input "06570104"
click at [622, 534] on input "Promo or referral code (optional)" at bounding box center [679, 536] width 379 height 35
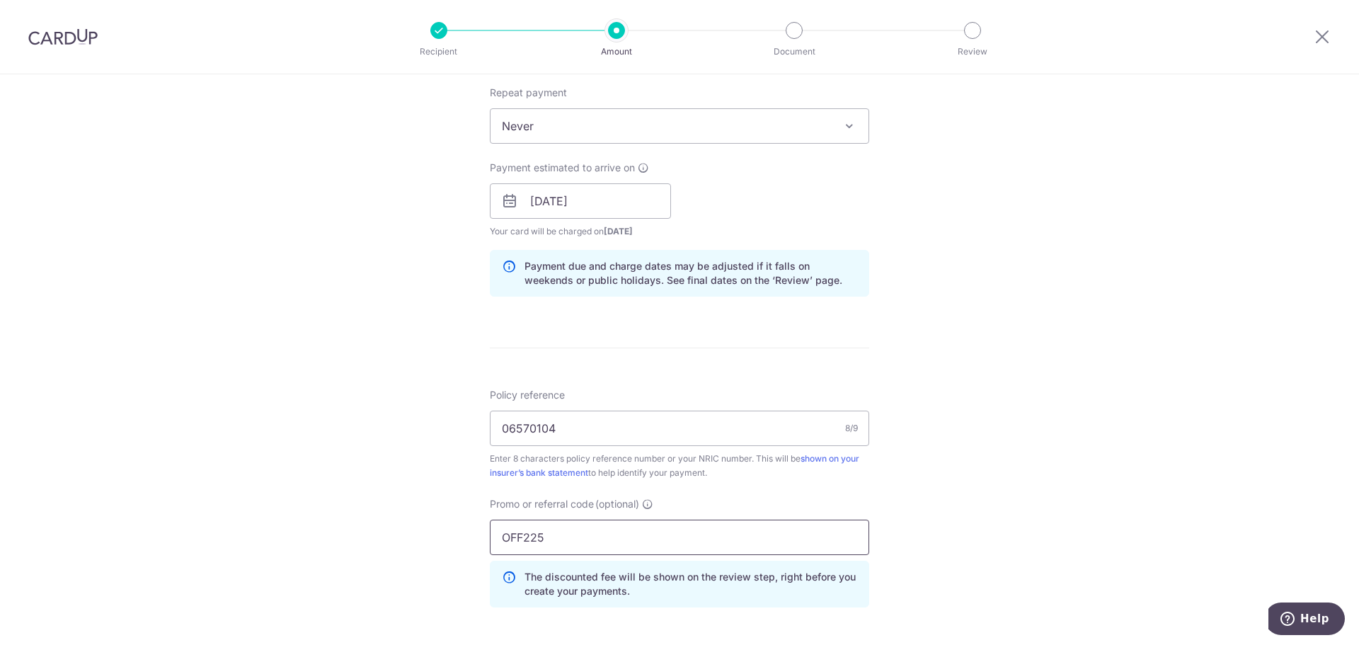
type input "OFF225"
click at [1000, 469] on div "Tell us more about your payment Enter payment amount SGD 1,299.50 1299.50 Selec…" at bounding box center [679, 211] width 1359 height 1402
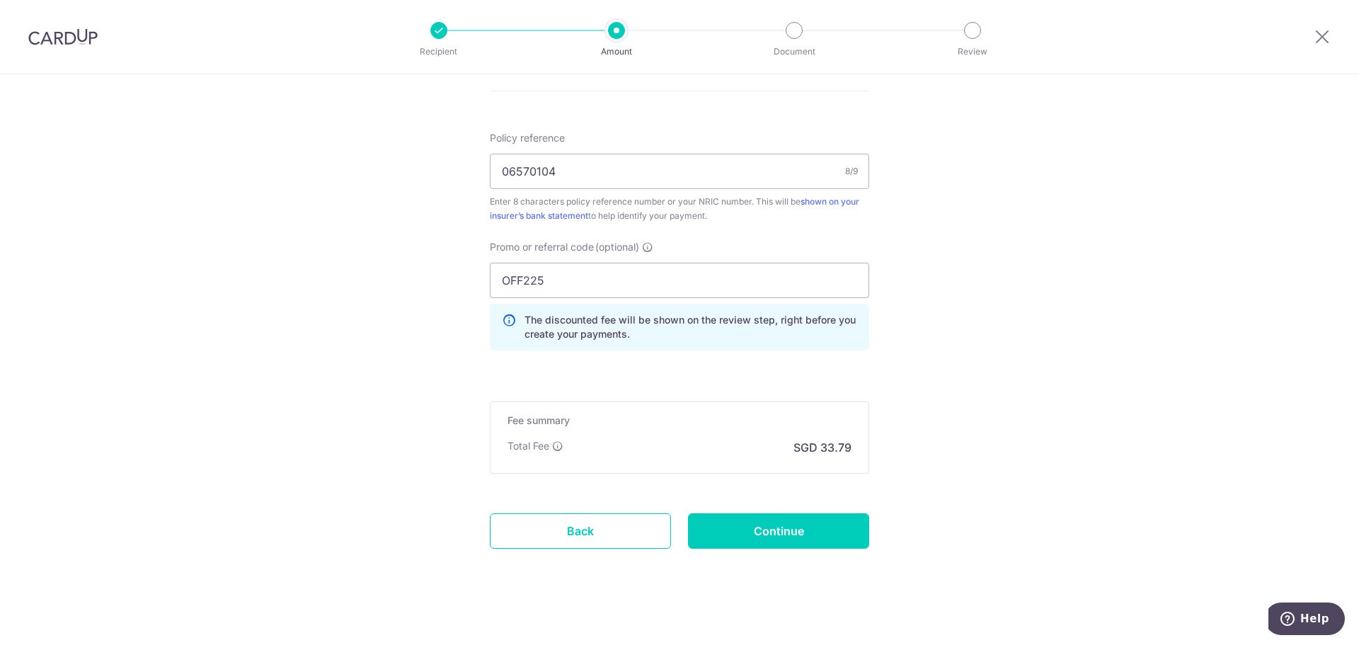
scroll to position [832, 0]
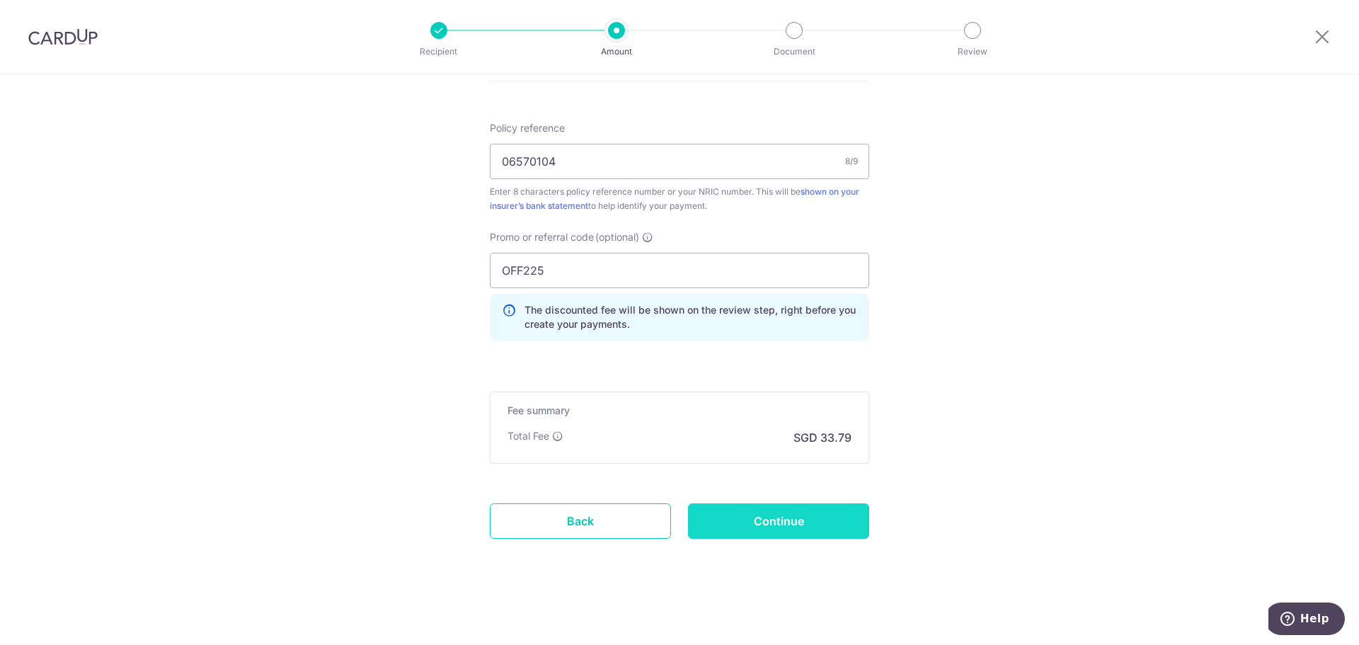
click at [825, 534] on input "Continue" at bounding box center [778, 520] width 181 height 35
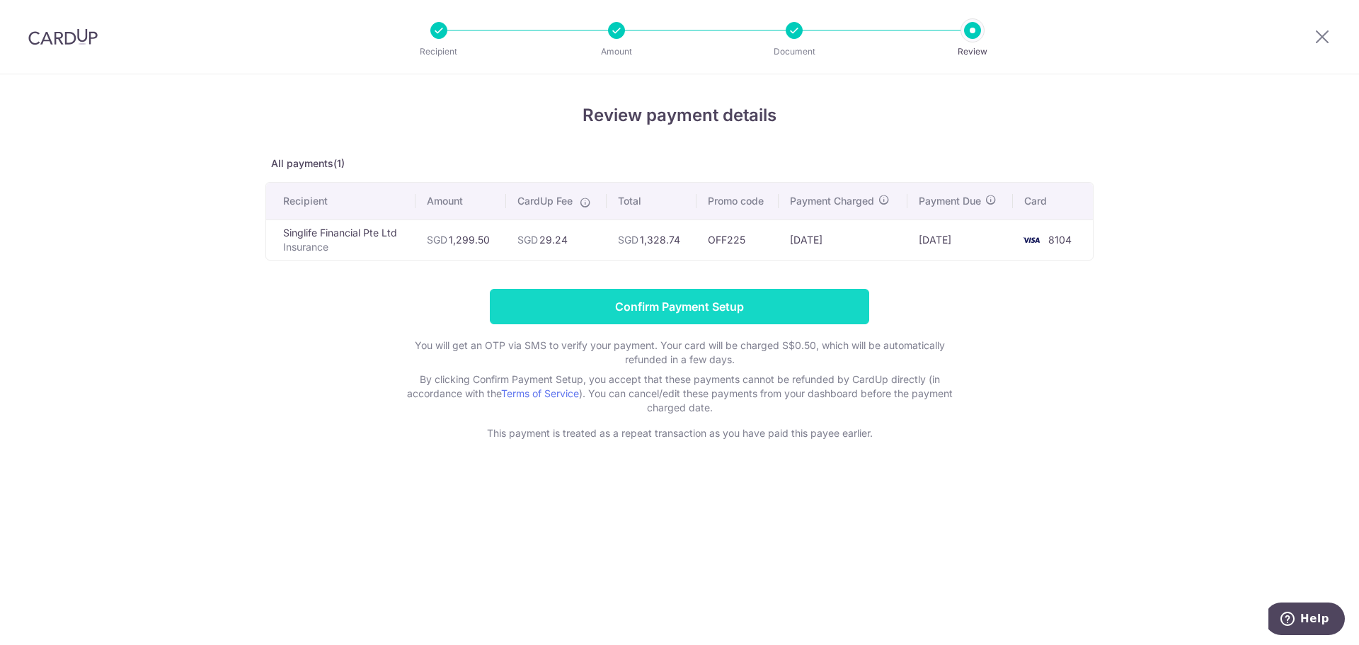
click at [712, 312] on input "Confirm Payment Setup" at bounding box center [679, 306] width 379 height 35
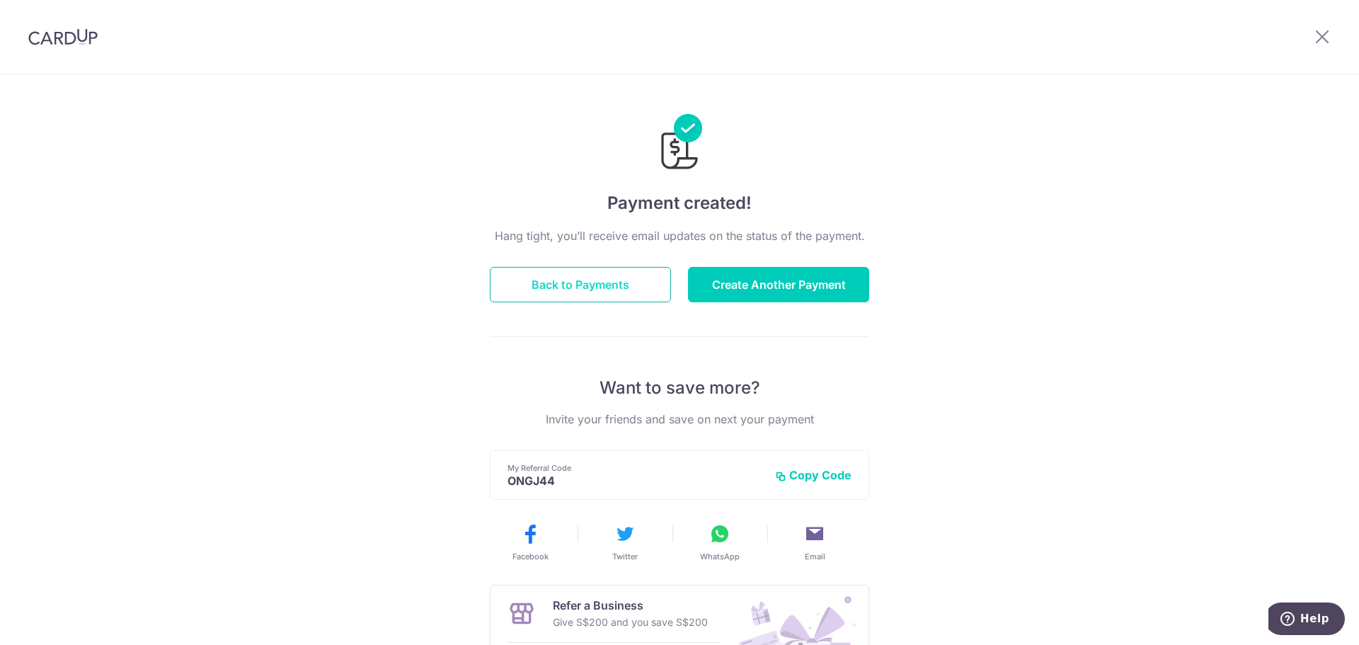
click at [609, 275] on button "Back to Payments" at bounding box center [580, 284] width 181 height 35
